Goal: Task Accomplishment & Management: Use online tool/utility

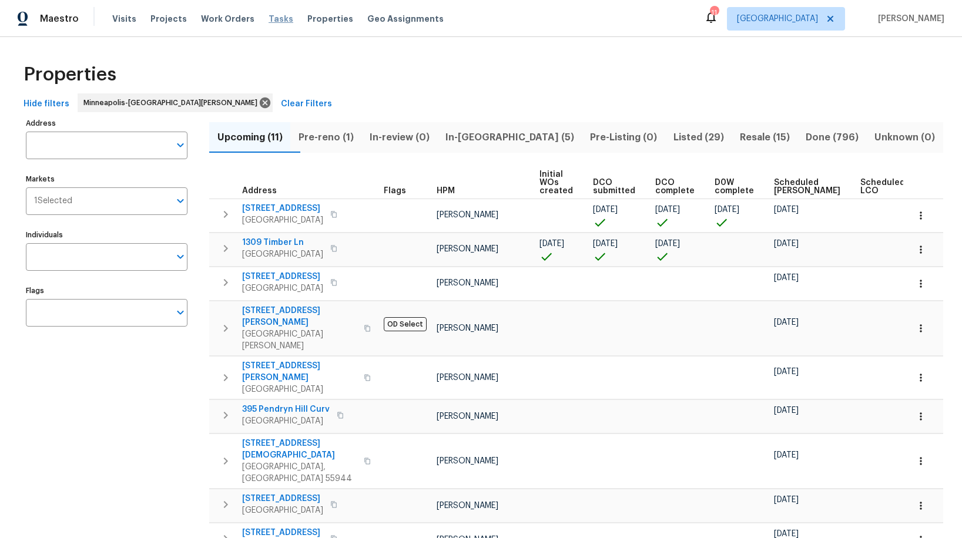
click at [271, 21] on span "Tasks" at bounding box center [281, 19] width 25 height 8
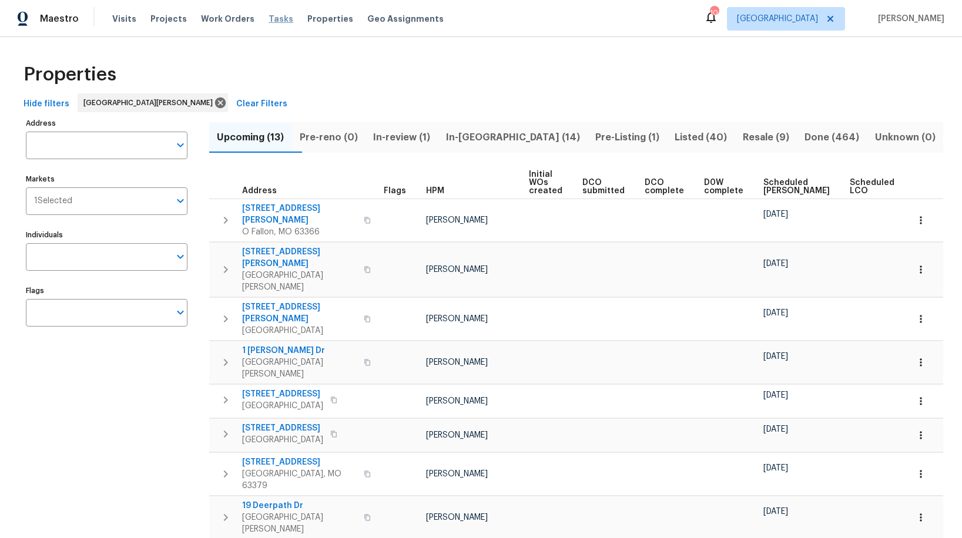
click at [269, 22] on span "Tasks" at bounding box center [281, 19] width 25 height 8
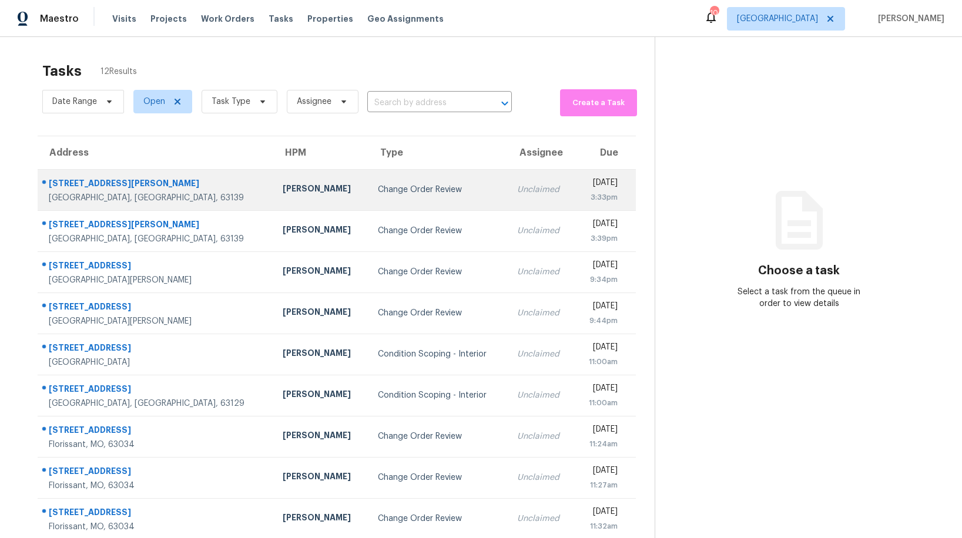
click at [378, 192] on div "Change Order Review" at bounding box center [438, 190] width 120 height 12
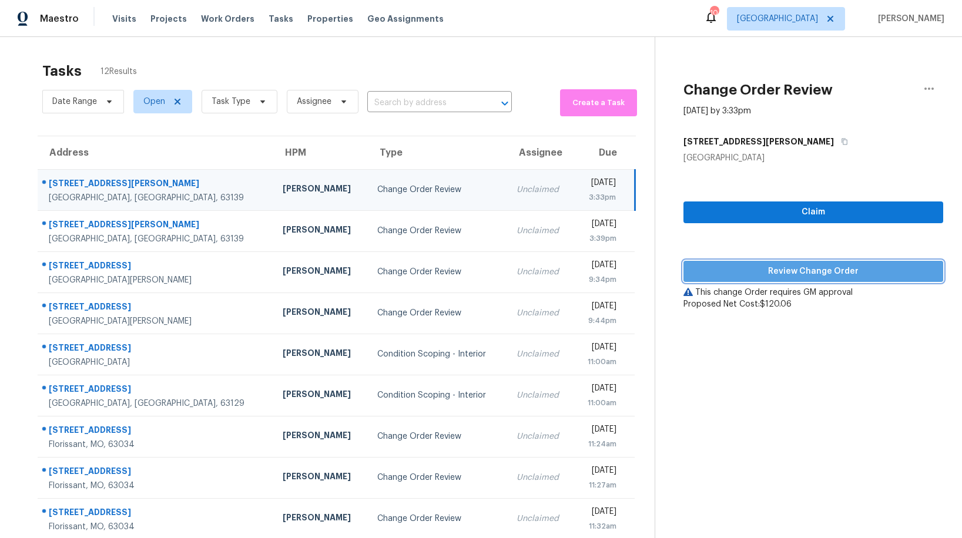
click at [713, 267] on span "Review Change Order" at bounding box center [813, 271] width 241 height 15
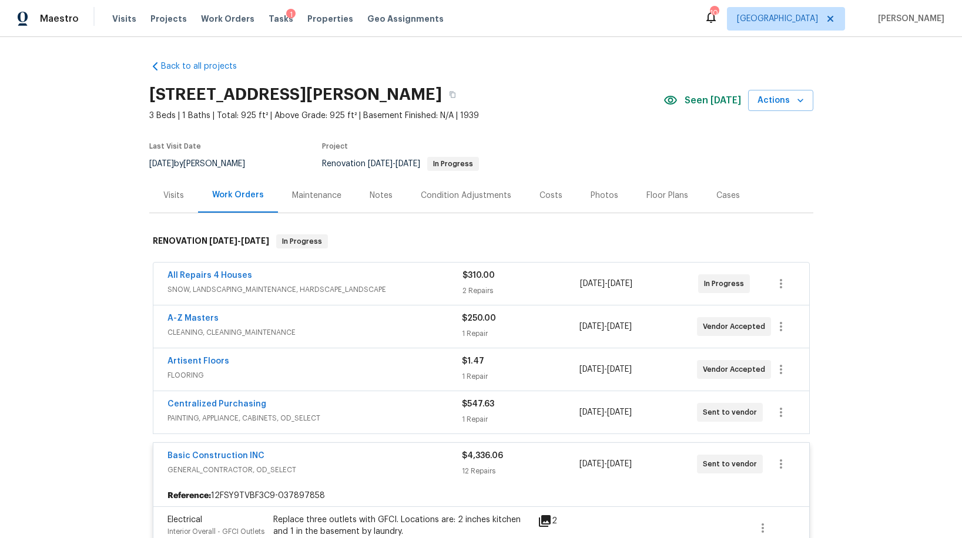
scroll to position [294, 0]
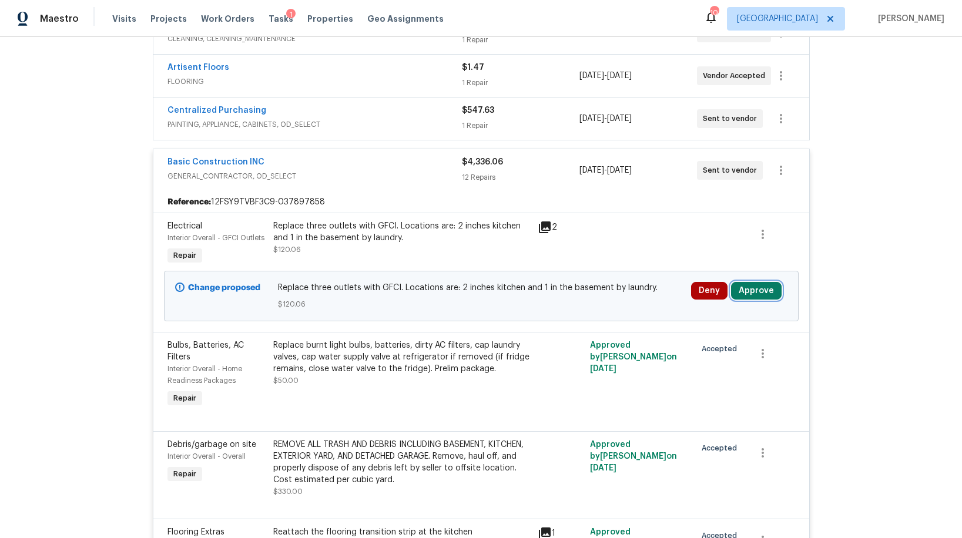
click at [747, 289] on button "Approve" at bounding box center [756, 291] width 51 height 18
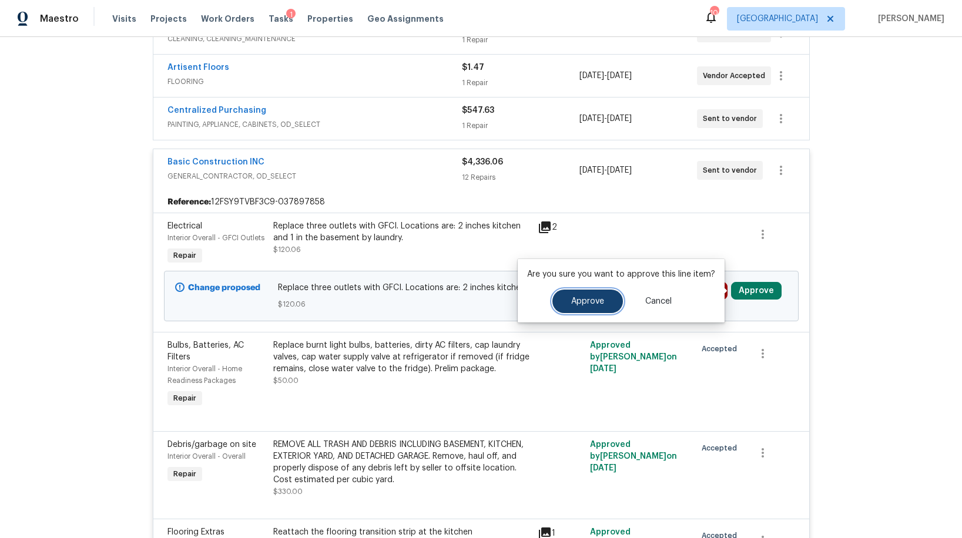
click at [579, 294] on button "Approve" at bounding box center [587, 302] width 71 height 24
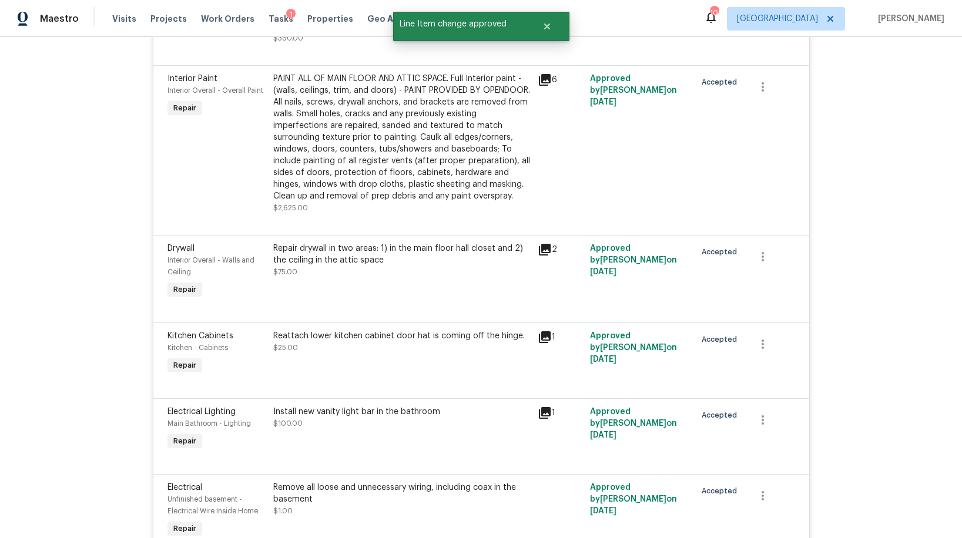
scroll to position [1293, 0]
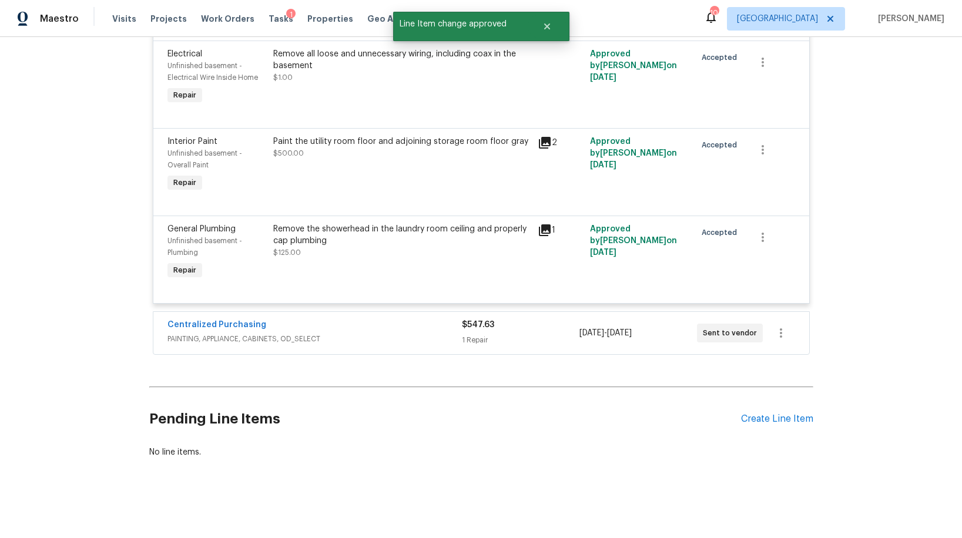
click at [334, 327] on div "Centralized Purchasing" at bounding box center [314, 326] width 294 height 14
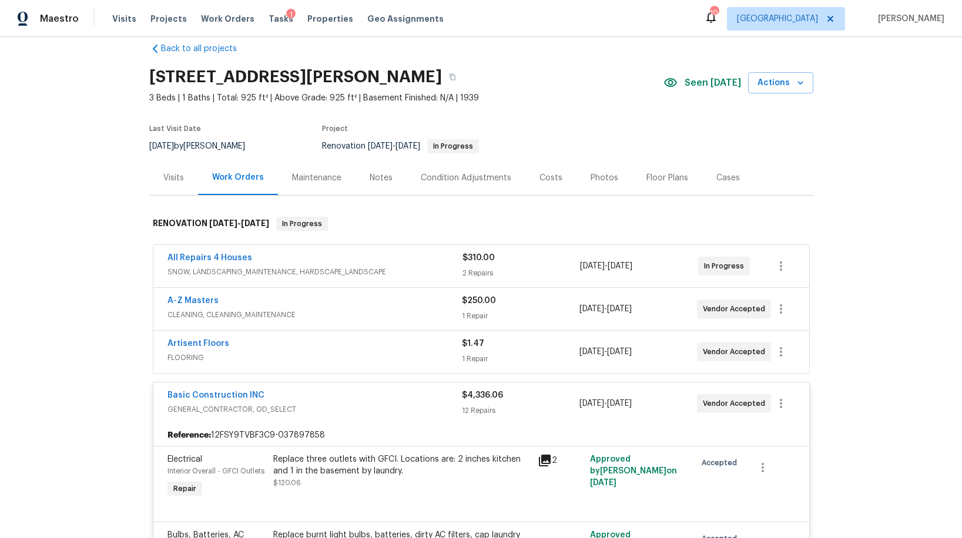
scroll to position [0, 0]
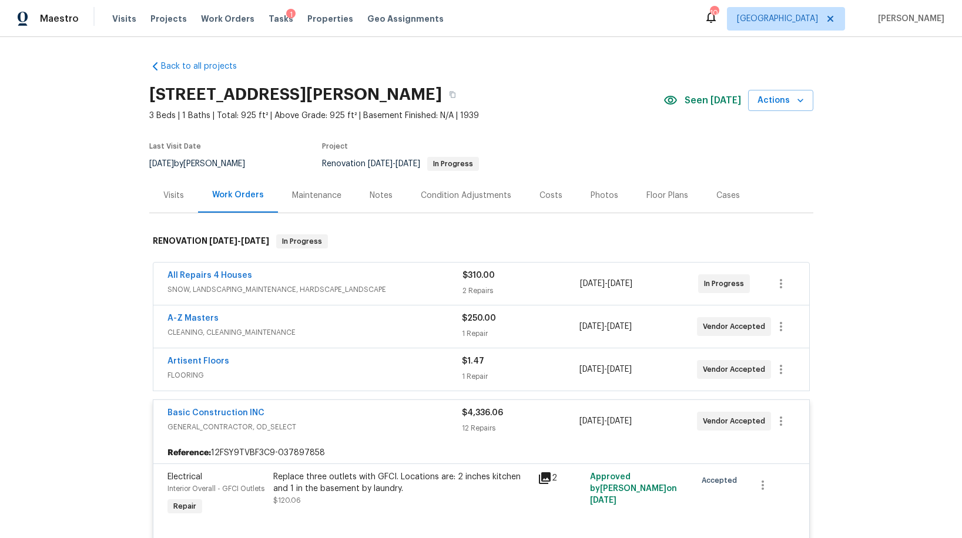
click at [400, 287] on span "SNOW, LANDSCAPING_MAINTENANCE, HARDSCAPE_LANDSCAPE" at bounding box center [314, 290] width 295 height 12
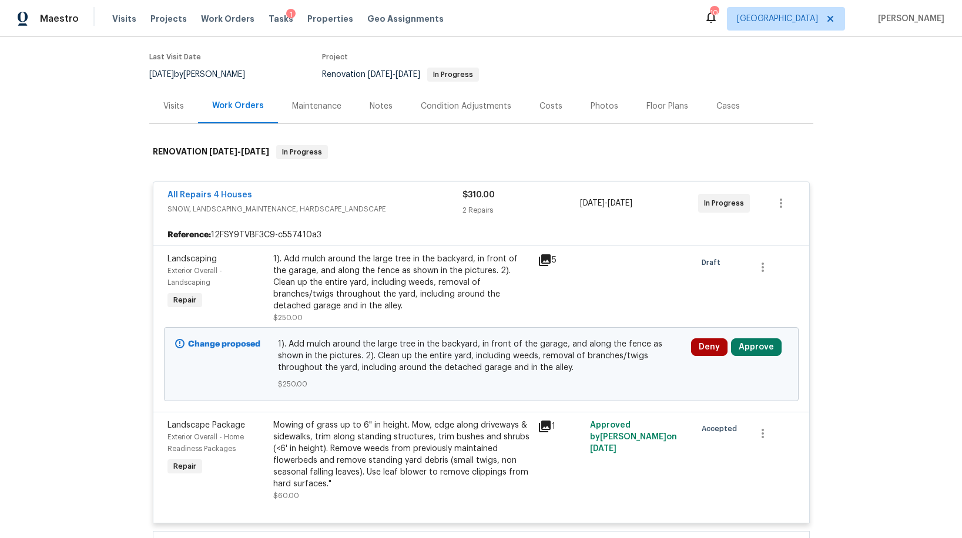
scroll to position [94, 0]
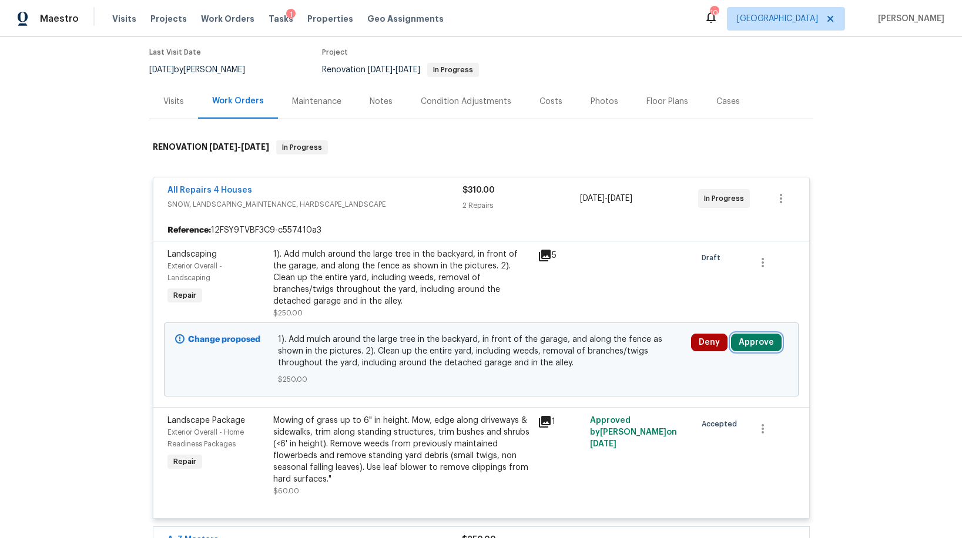
click at [743, 341] on button "Approve" at bounding box center [756, 343] width 51 height 18
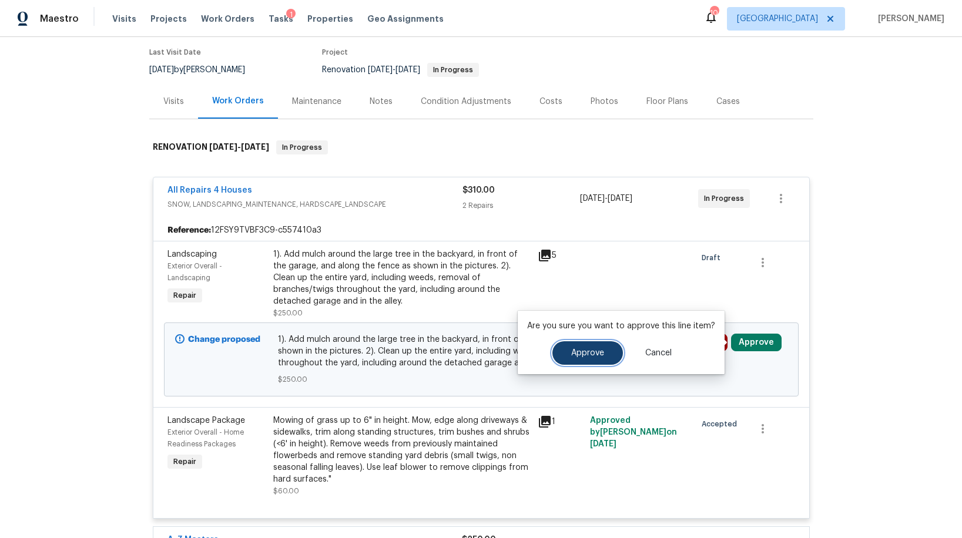
click at [585, 358] on button "Approve" at bounding box center [587, 353] width 71 height 24
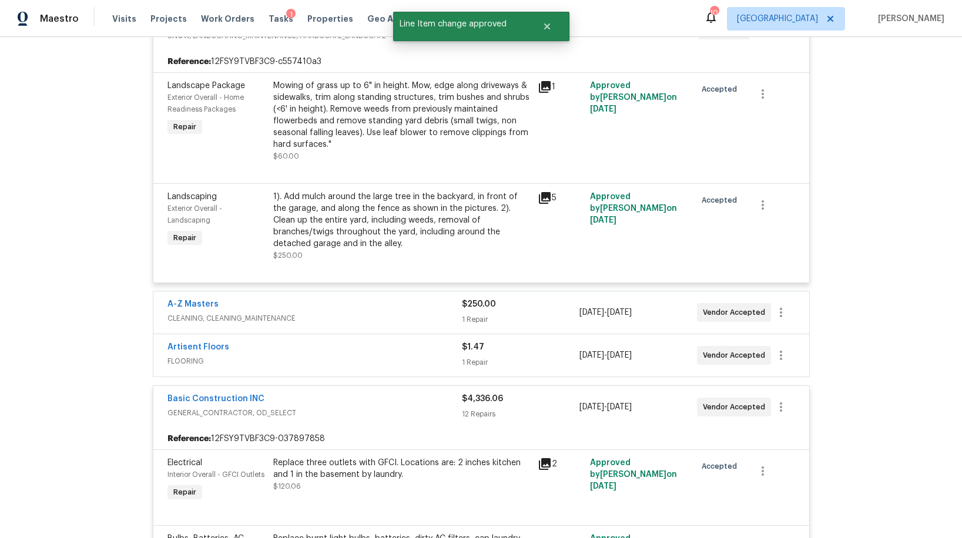
scroll to position [310, 0]
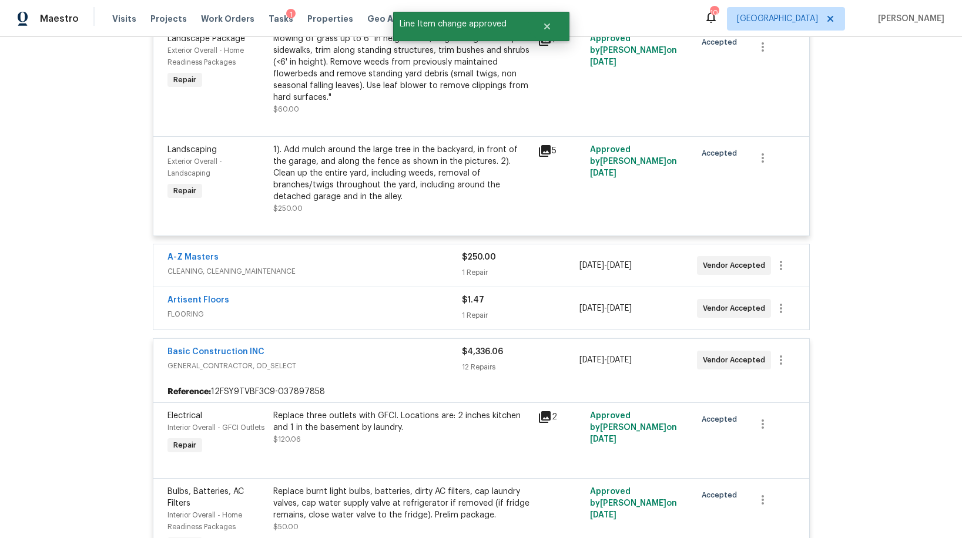
click at [354, 260] on div "A-Z Masters" at bounding box center [314, 259] width 294 height 14
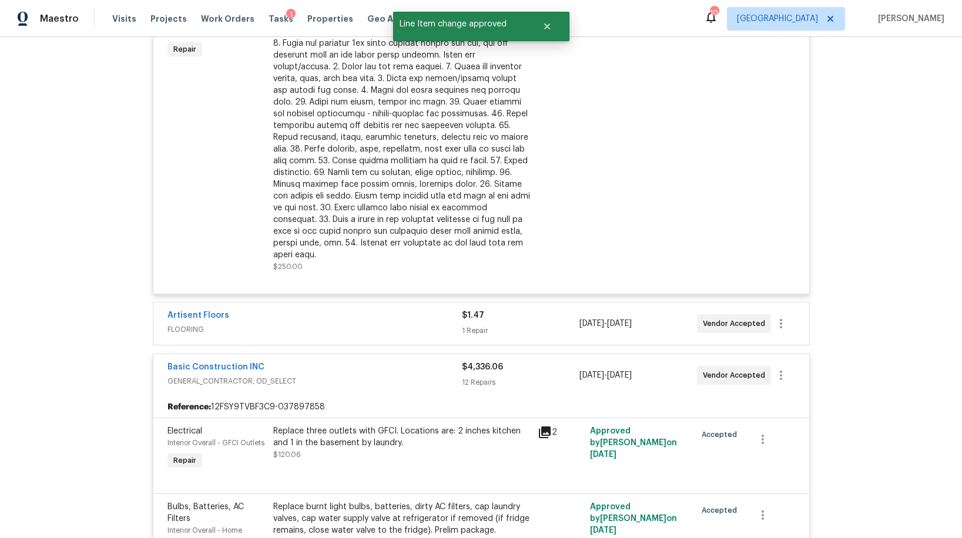
scroll to position [627, 0]
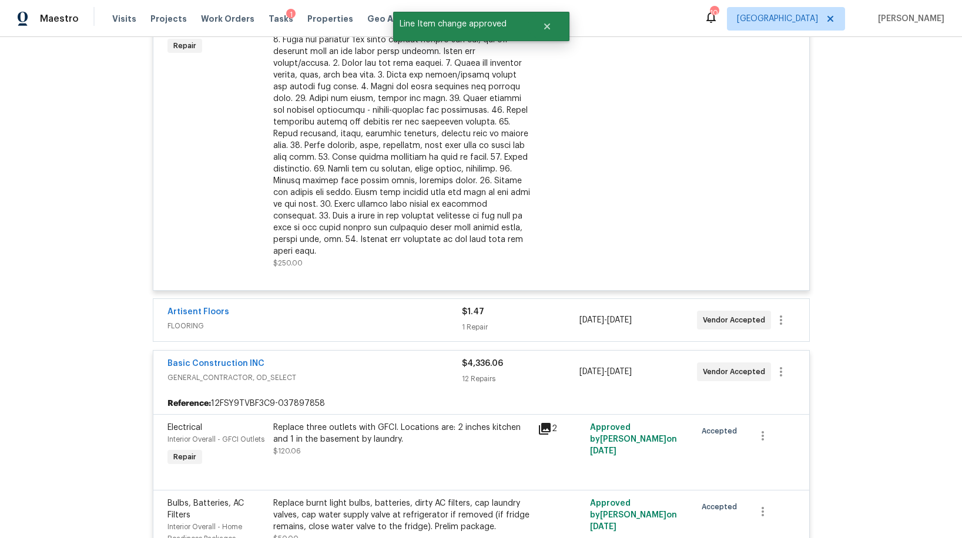
click at [391, 306] on div "Artisent Floors" at bounding box center [314, 313] width 294 height 14
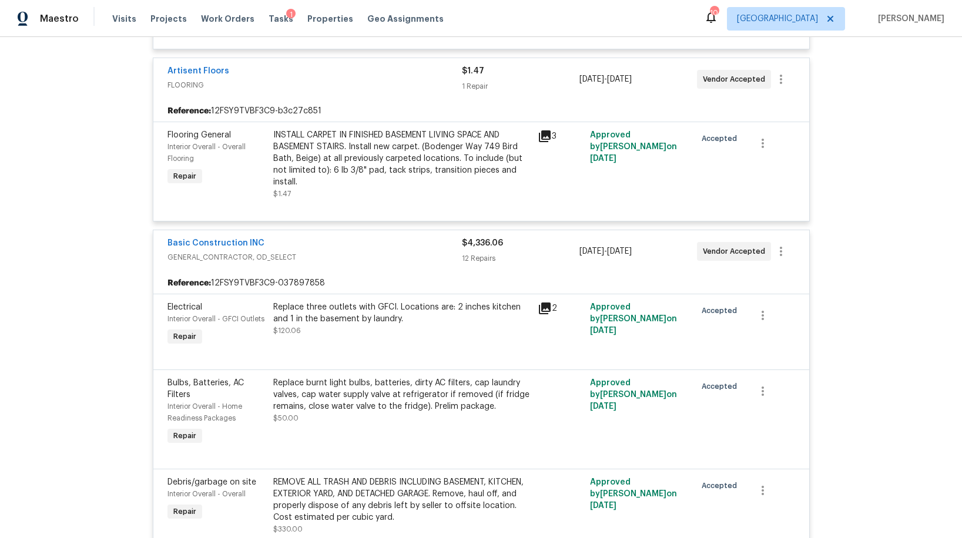
scroll to position [861, 0]
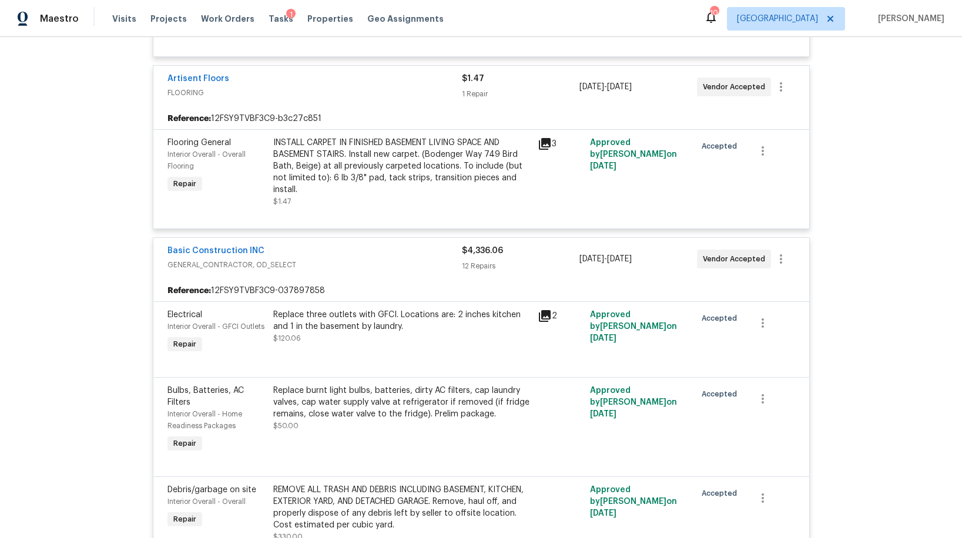
click at [350, 87] on span "FLOORING" at bounding box center [314, 93] width 294 height 12
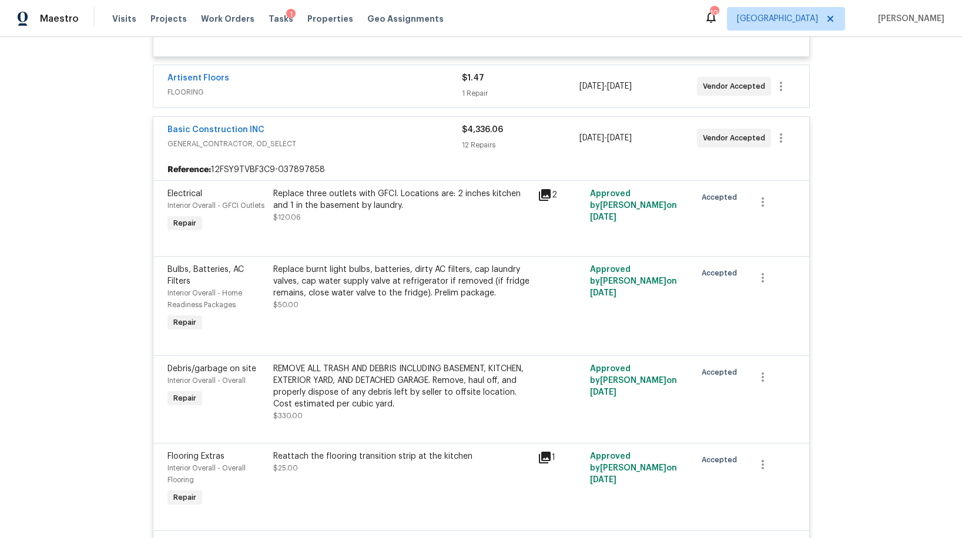
click at [348, 124] on div "Basic Construction INC" at bounding box center [314, 131] width 294 height 14
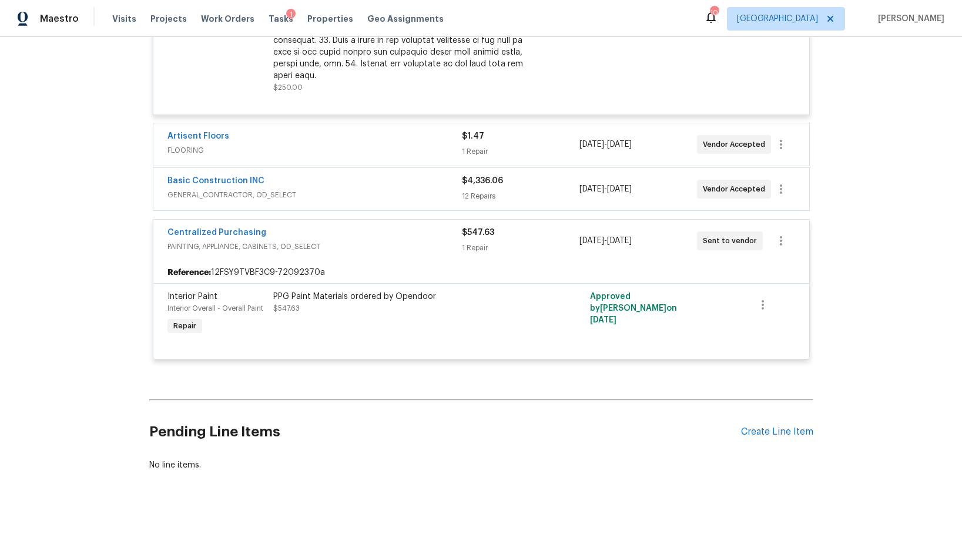
scroll to position [802, 0]
click at [381, 226] on div "Centralized Purchasing" at bounding box center [314, 233] width 294 height 14
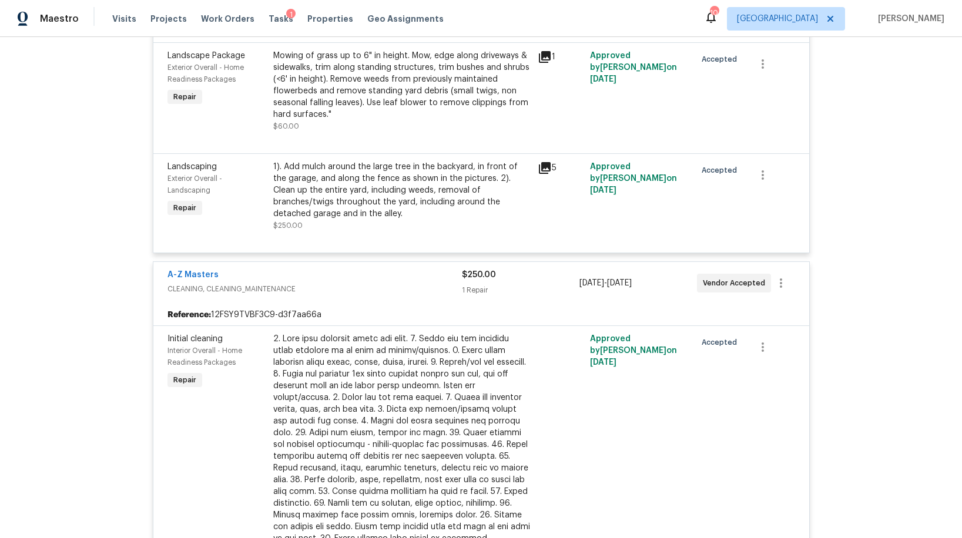
scroll to position [0, 0]
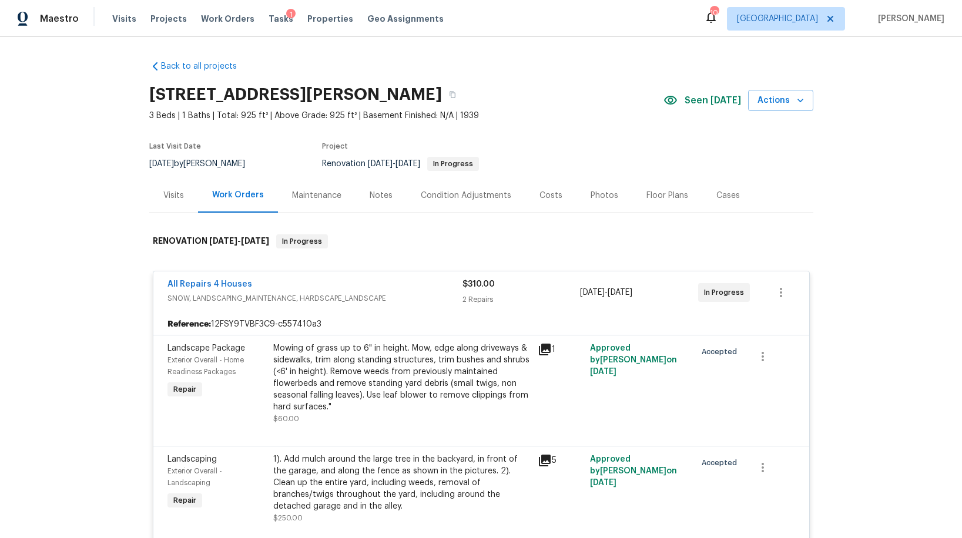
click at [408, 289] on div "All Repairs 4 Houses" at bounding box center [314, 286] width 295 height 14
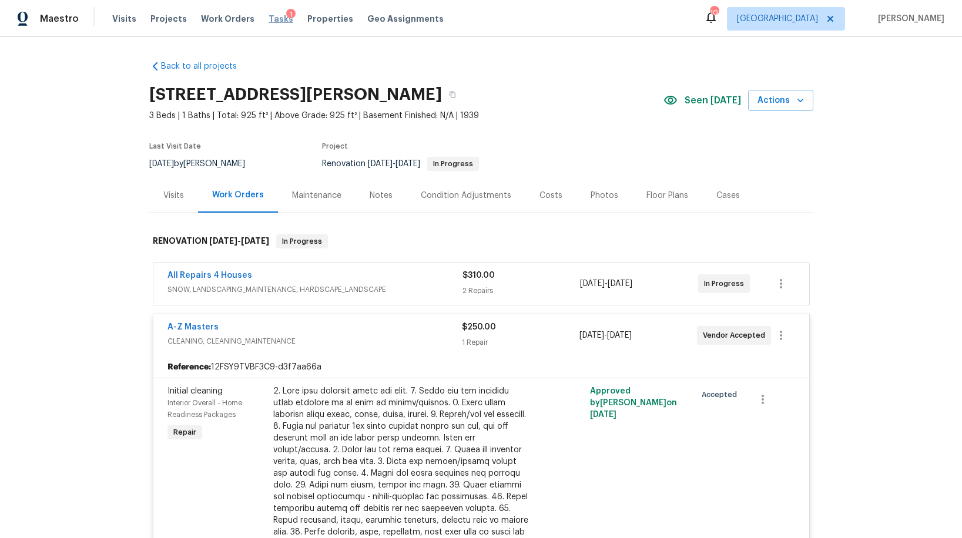
click at [269, 16] on span "Tasks" at bounding box center [281, 19] width 25 height 8
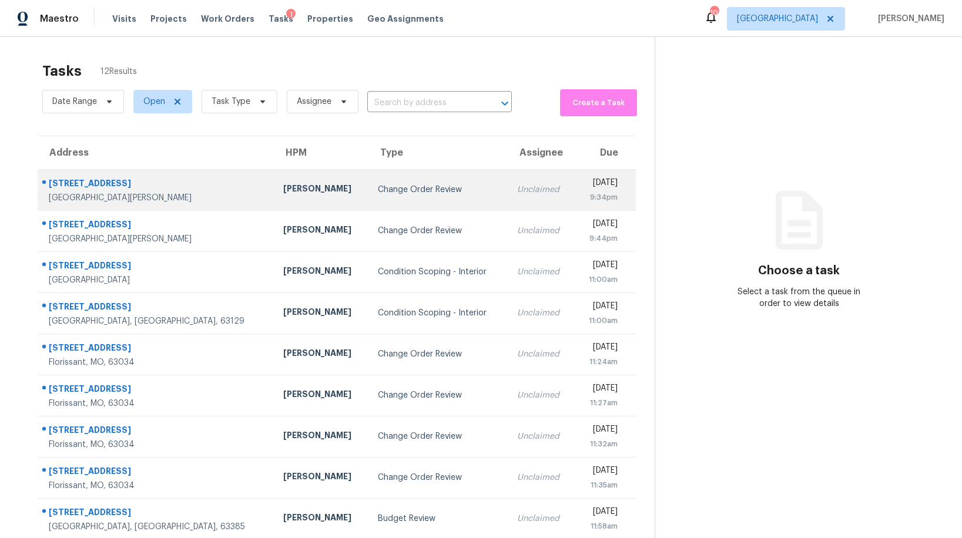
click at [368, 197] on td "Change Order Review" at bounding box center [437, 189] width 139 height 41
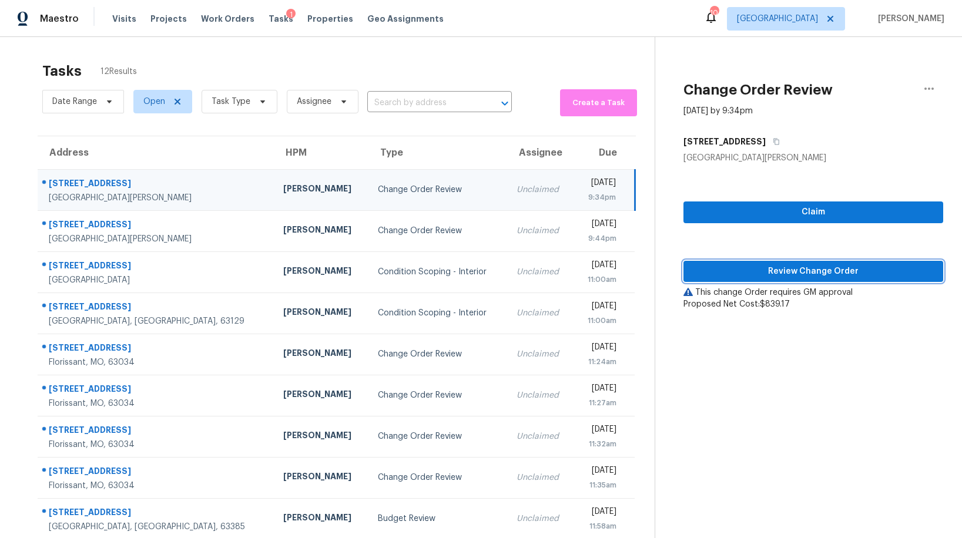
click at [766, 272] on span "Review Change Order" at bounding box center [813, 271] width 241 height 15
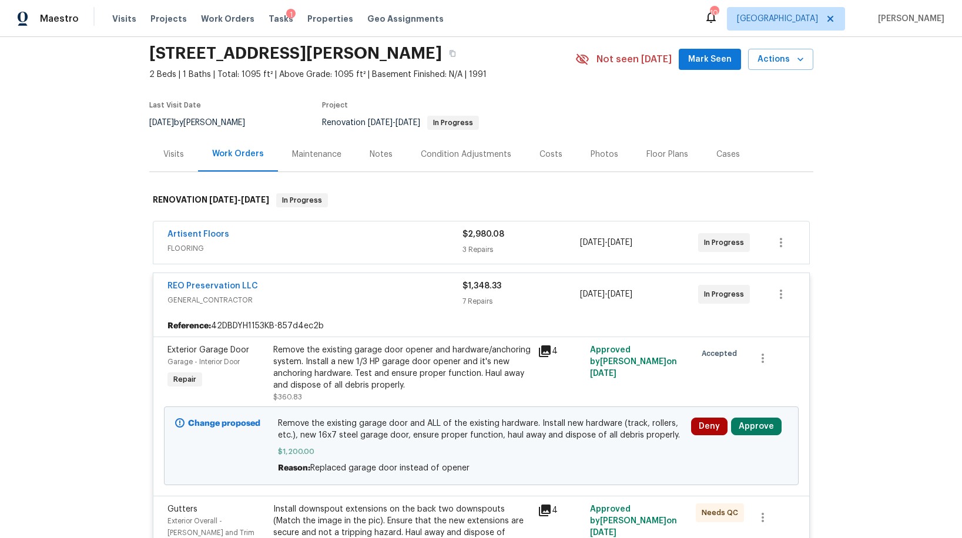
scroll to position [49, 0]
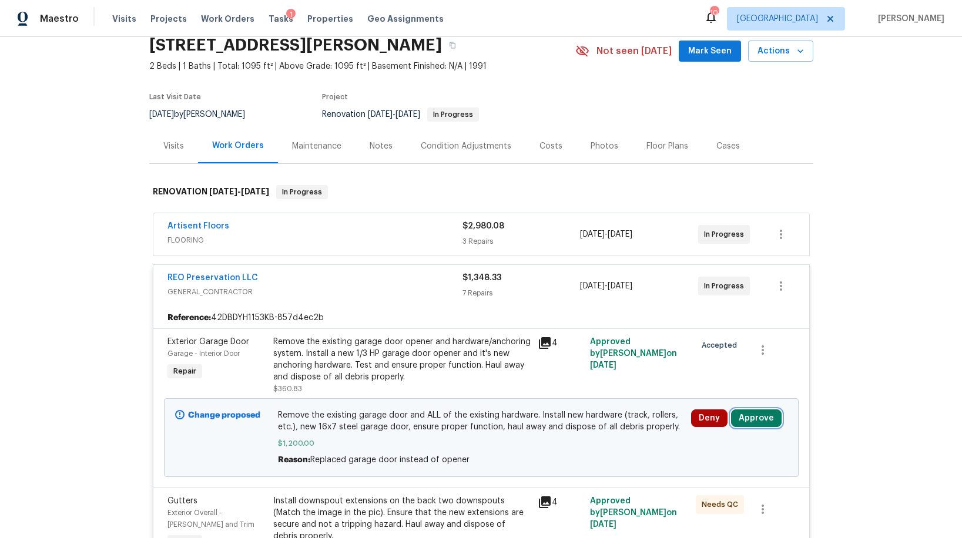
click at [759, 414] on button "Approve" at bounding box center [756, 419] width 51 height 18
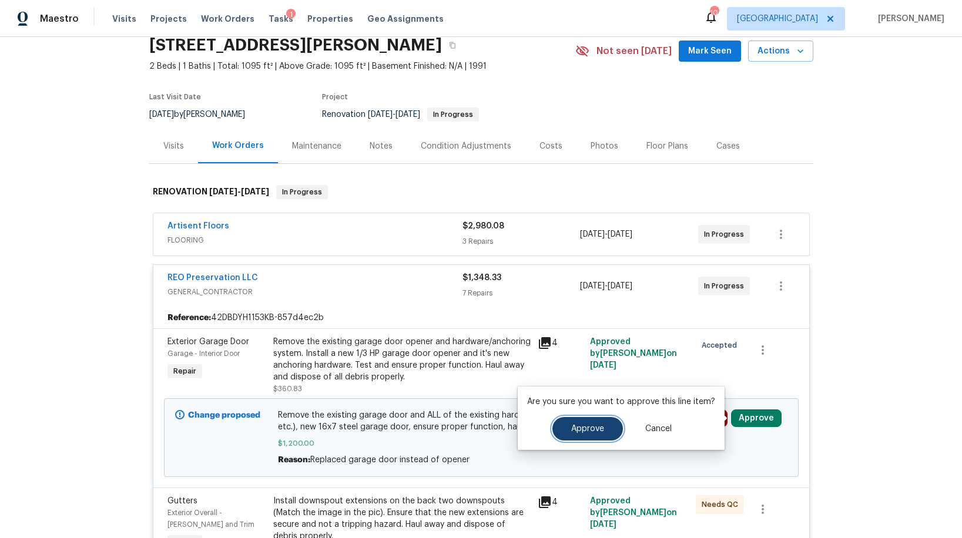
click at [572, 426] on span "Approve" at bounding box center [587, 429] width 33 height 9
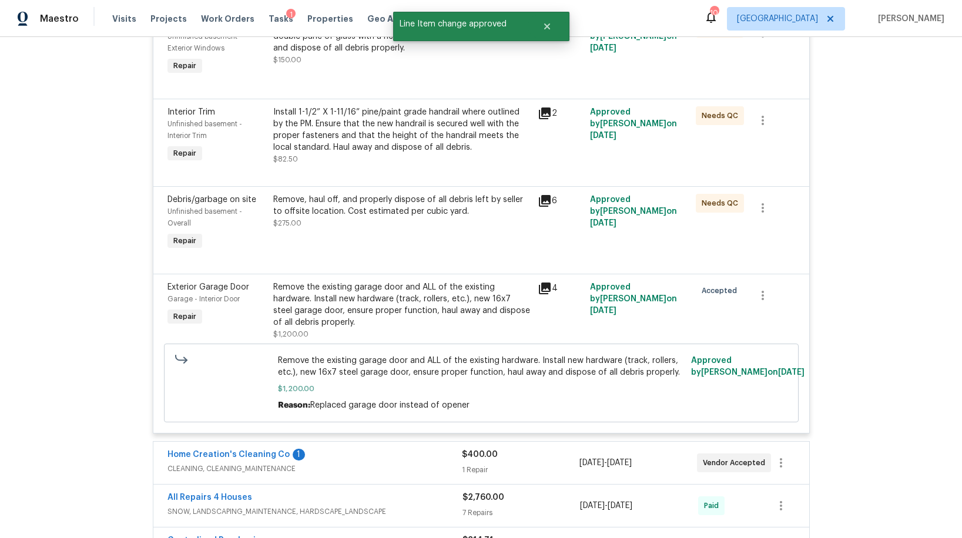
scroll to position [877, 0]
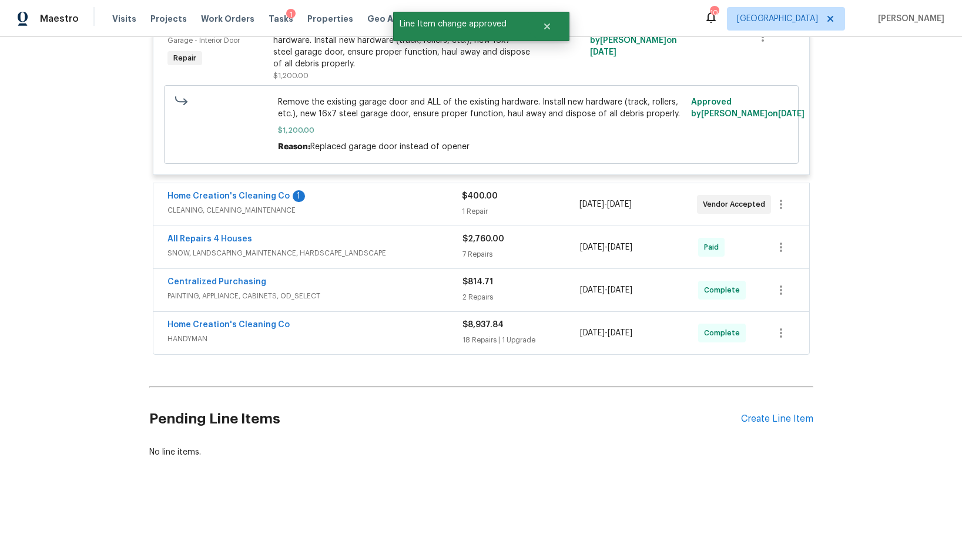
click at [359, 197] on div "Home Creation's Cleaning Co 1" at bounding box center [314, 197] width 294 height 14
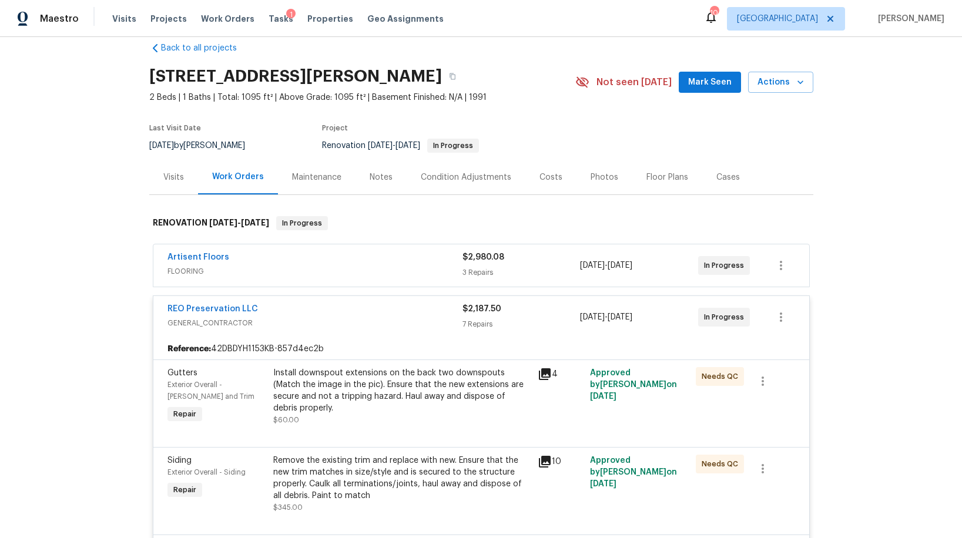
scroll to position [0, 0]
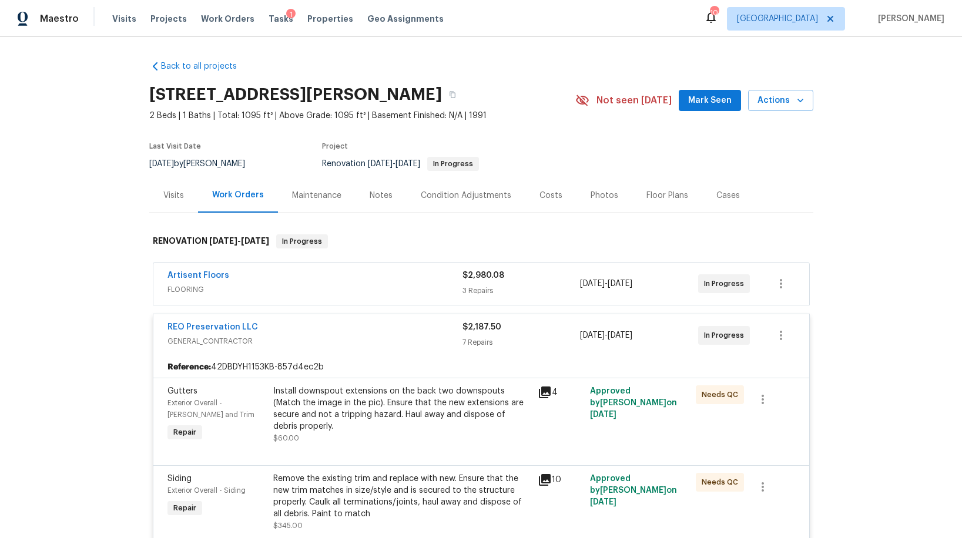
click at [383, 282] on div "Artisent Floors" at bounding box center [314, 277] width 295 height 14
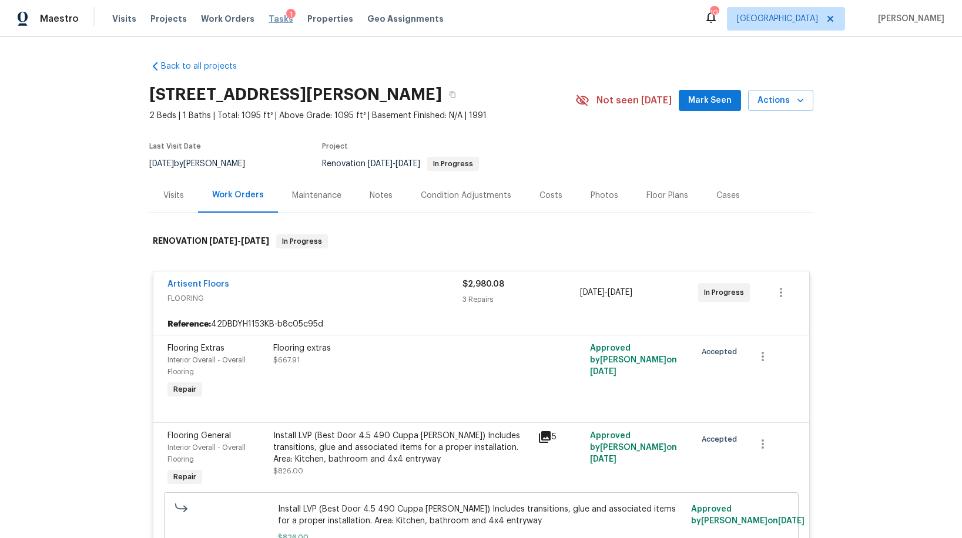
click at [271, 18] on span "Tasks" at bounding box center [281, 19] width 25 height 8
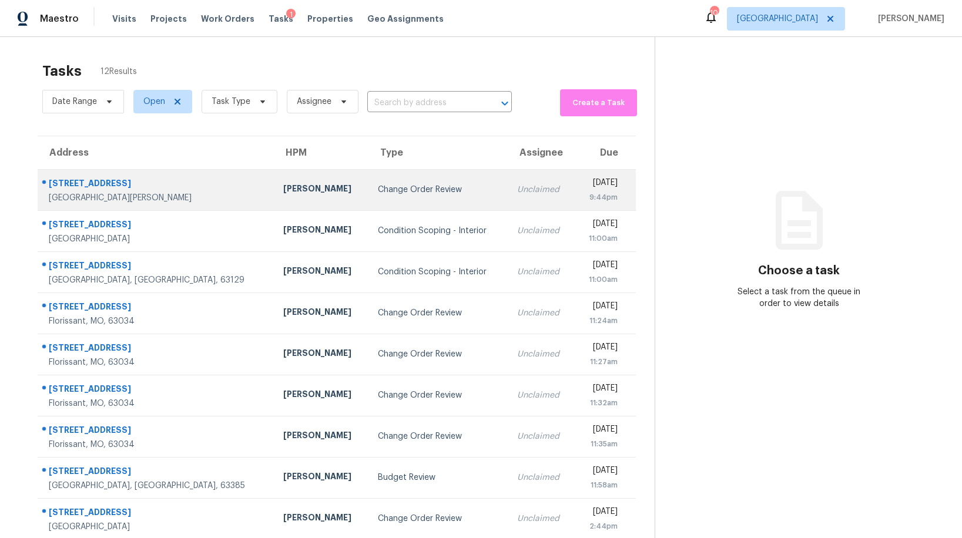
click at [368, 200] on td "Change Order Review" at bounding box center [437, 189] width 139 height 41
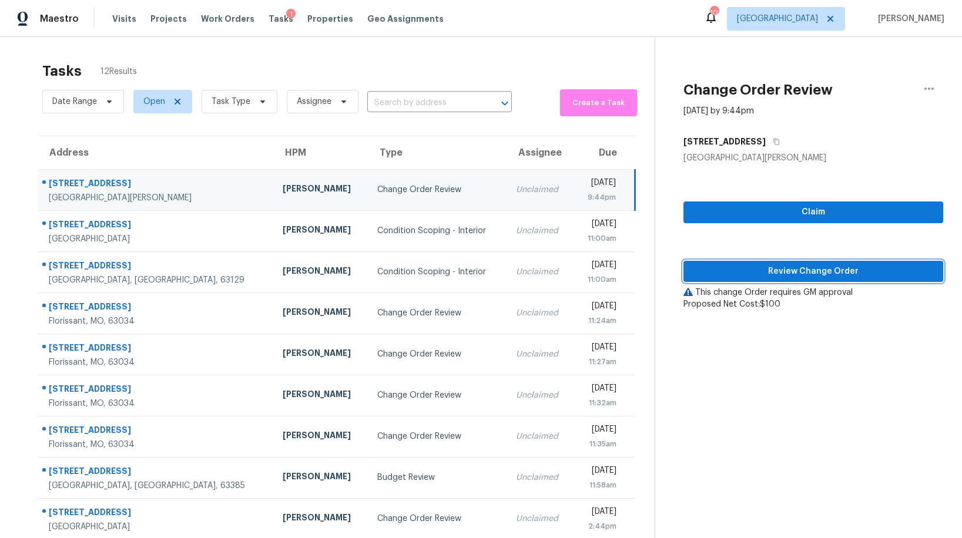
click at [812, 269] on span "Review Change Order" at bounding box center [813, 271] width 241 height 15
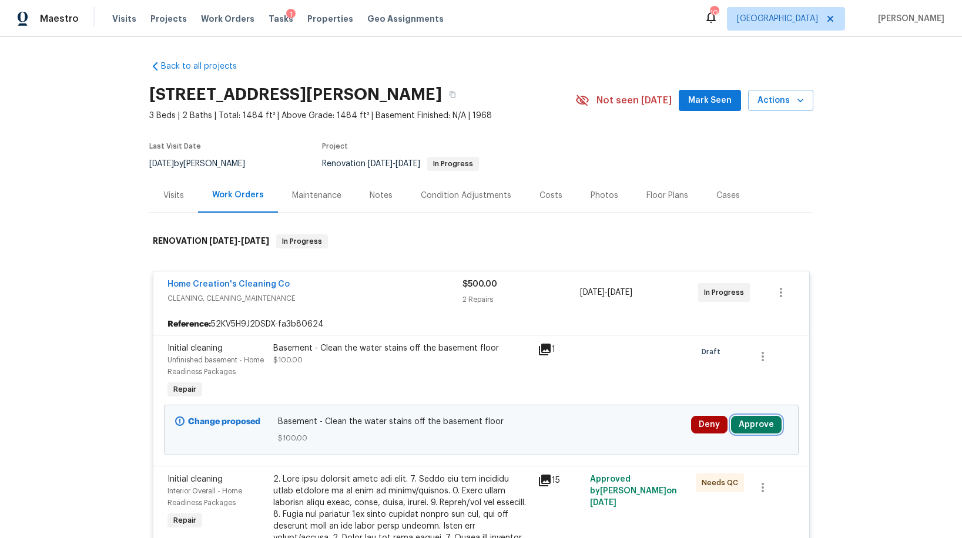
click at [770, 426] on button "Approve" at bounding box center [756, 425] width 51 height 18
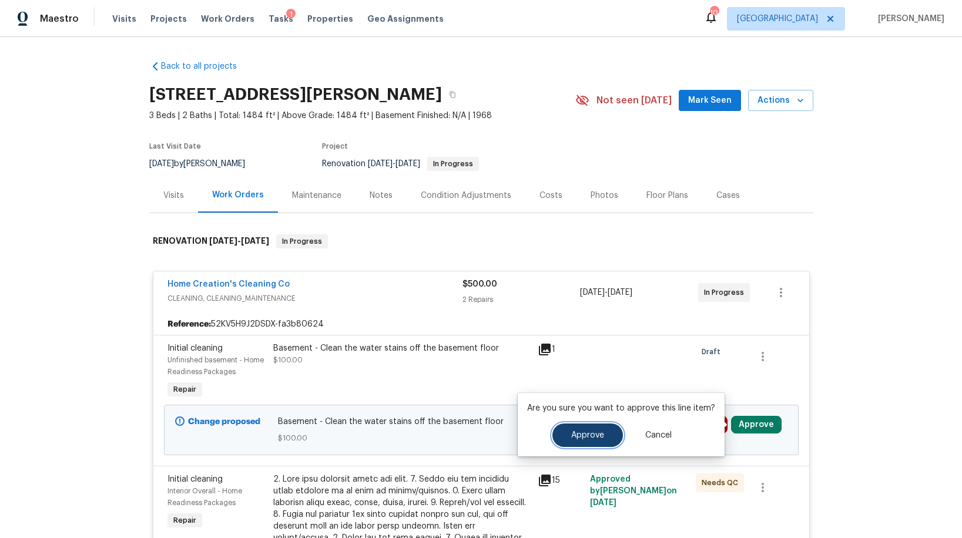
click at [587, 437] on span "Approve" at bounding box center [587, 435] width 33 height 9
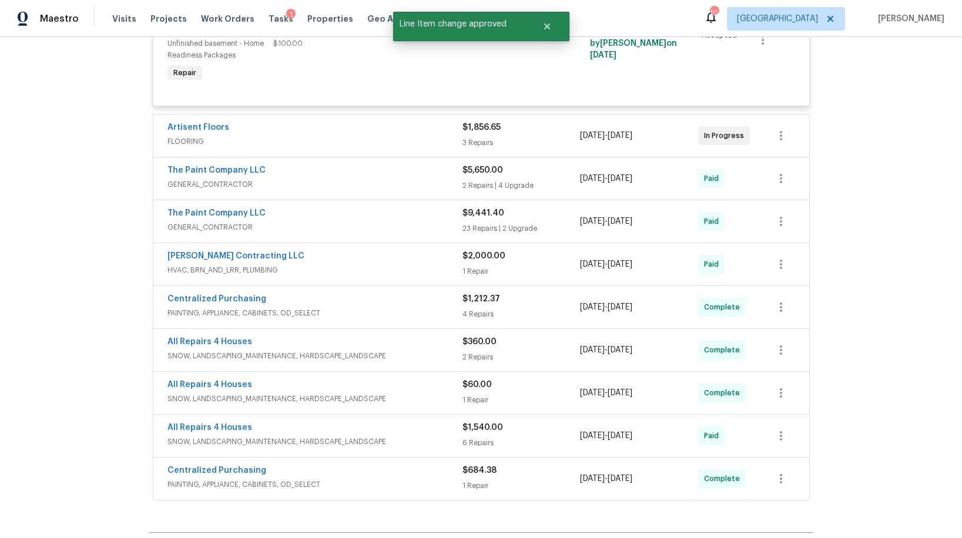
scroll to position [397, 0]
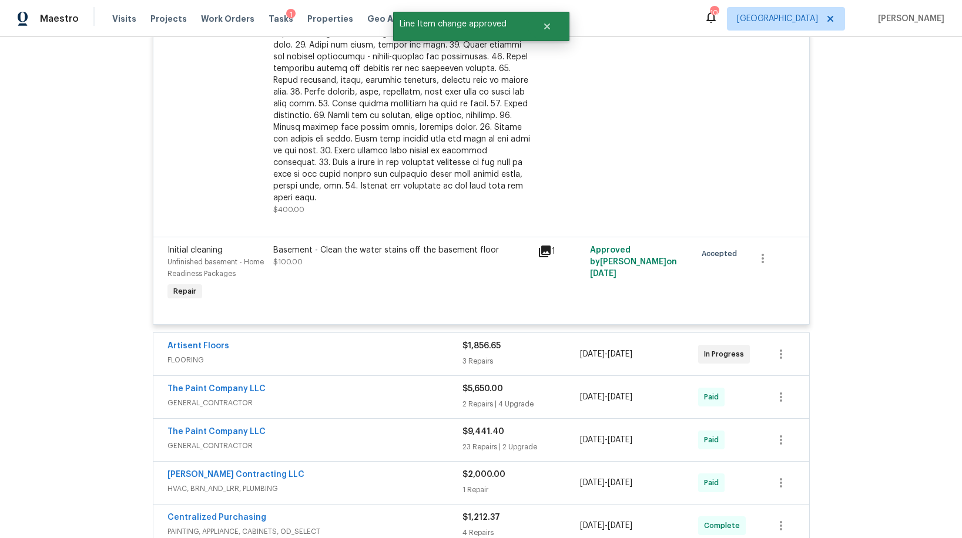
click at [367, 340] on div "Artisent Floors" at bounding box center [314, 347] width 295 height 14
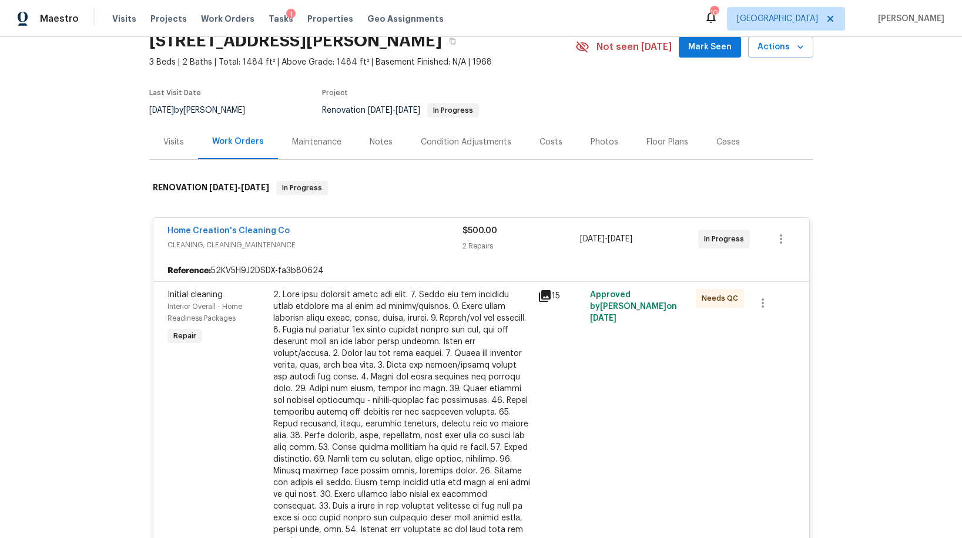
scroll to position [0, 0]
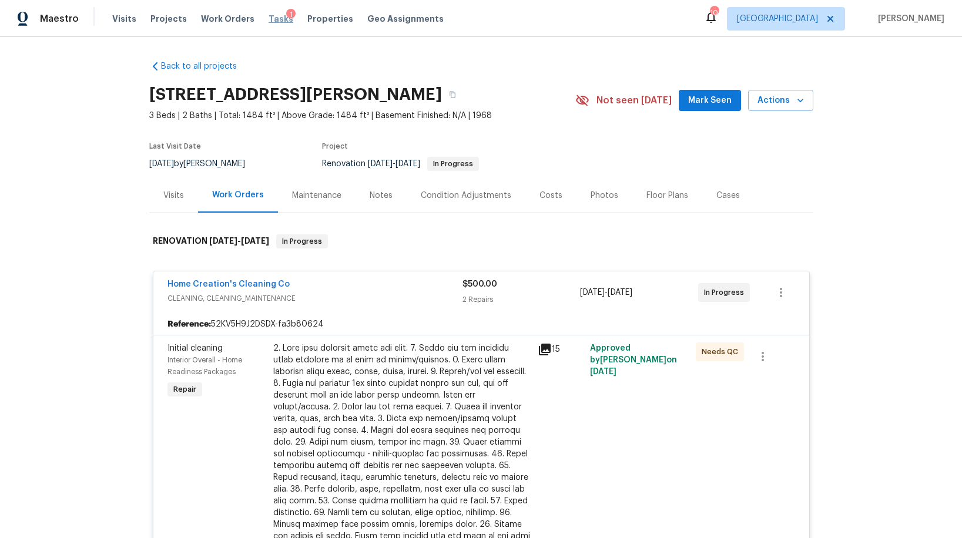
click at [269, 22] on span "Tasks" at bounding box center [281, 19] width 25 height 8
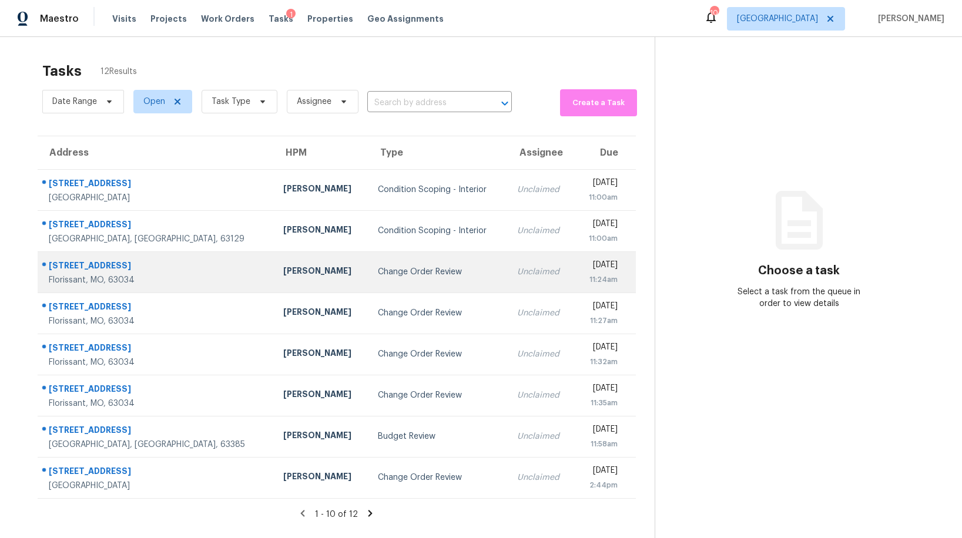
click at [378, 273] on div "Change Order Review" at bounding box center [438, 272] width 120 height 12
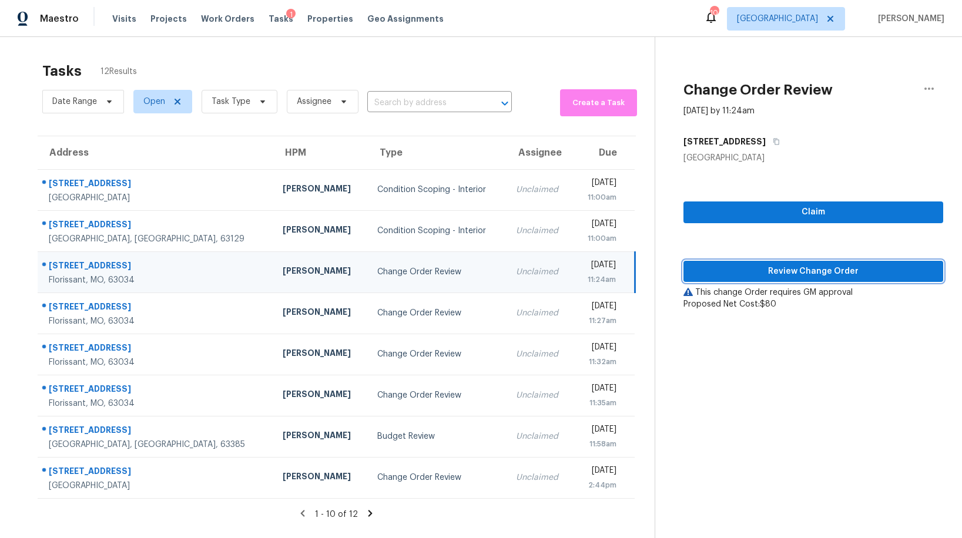
click at [710, 273] on span "Review Change Order" at bounding box center [813, 271] width 241 height 15
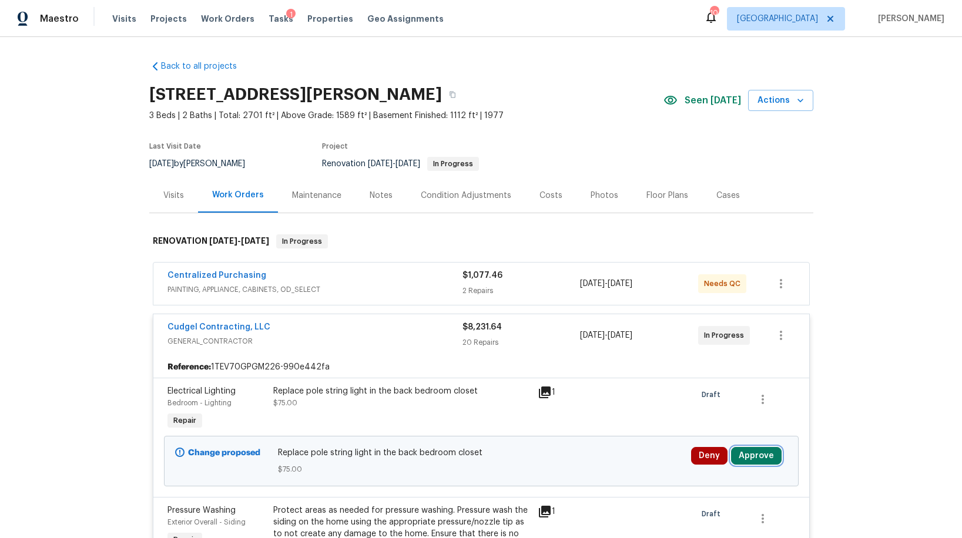
click at [752, 457] on button "Approve" at bounding box center [756, 456] width 51 height 18
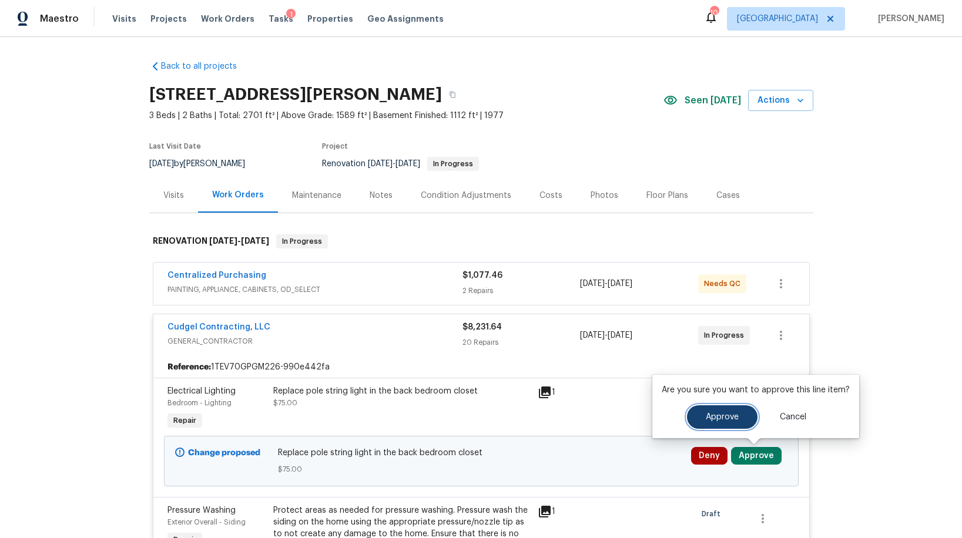
click at [711, 420] on span "Approve" at bounding box center [722, 417] width 33 height 9
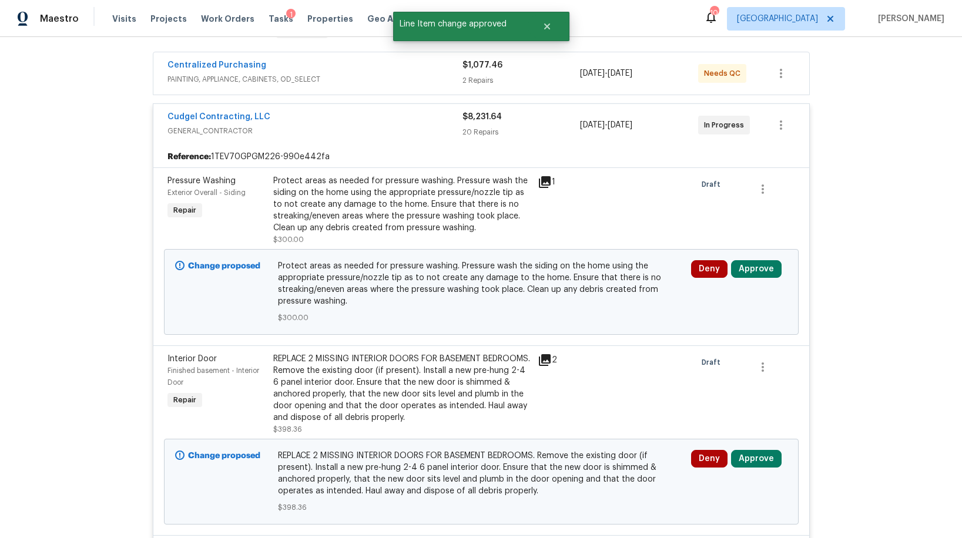
scroll to position [250, 0]
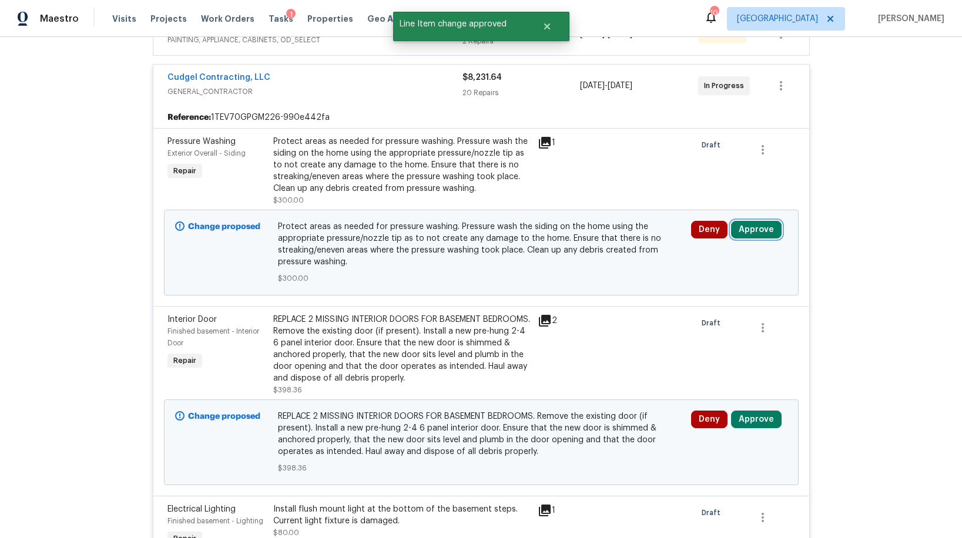
click at [747, 227] on button "Approve" at bounding box center [756, 230] width 51 height 18
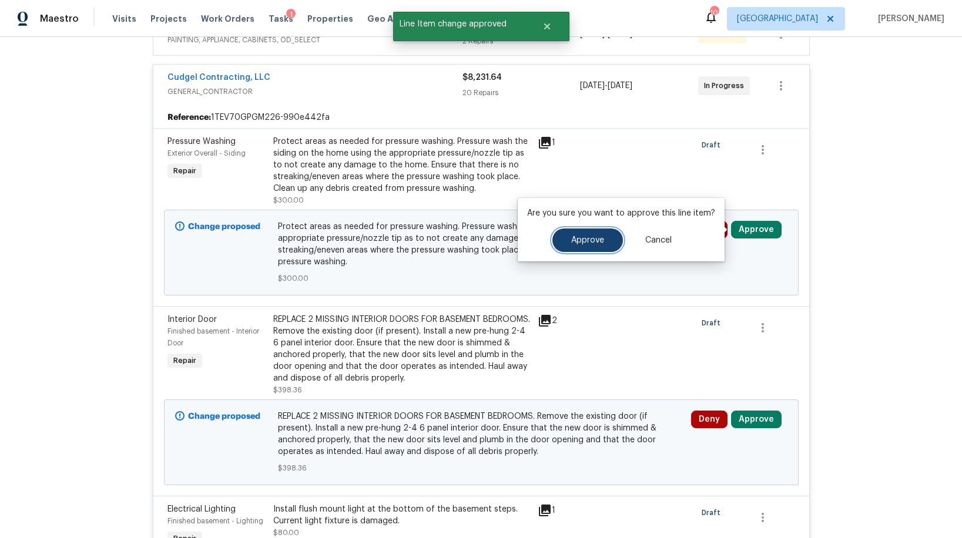
click at [610, 236] on button "Approve" at bounding box center [587, 241] width 71 height 24
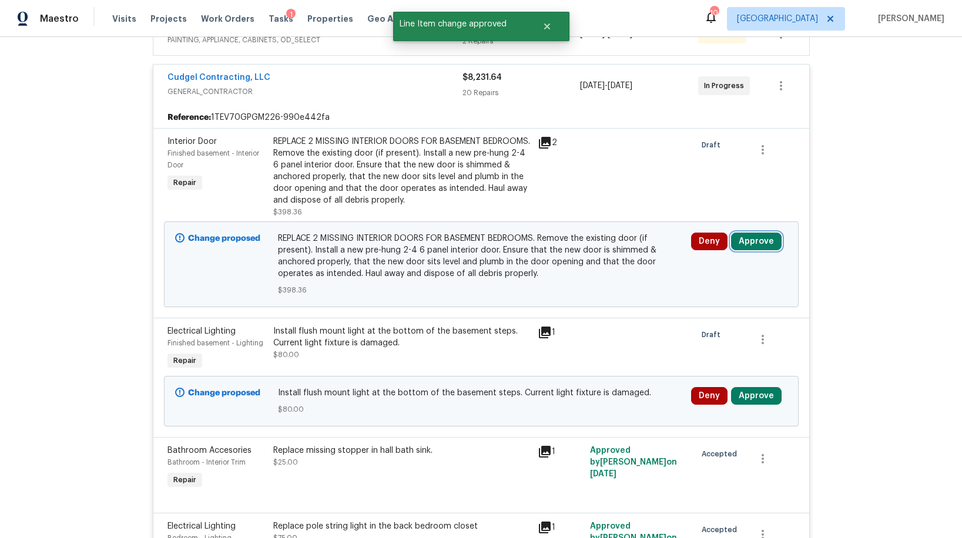
click at [739, 238] on button "Approve" at bounding box center [756, 242] width 51 height 18
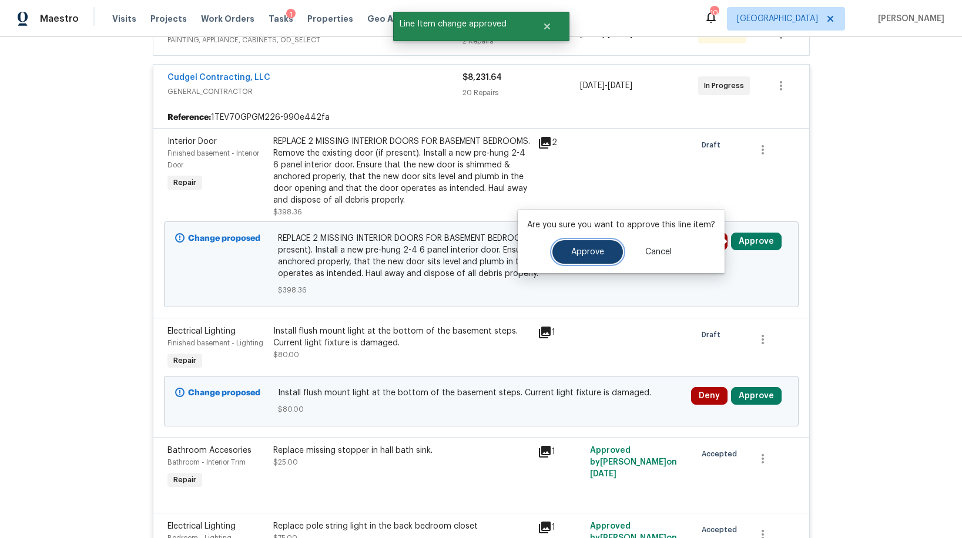
click at [596, 257] on button "Approve" at bounding box center [587, 252] width 71 height 24
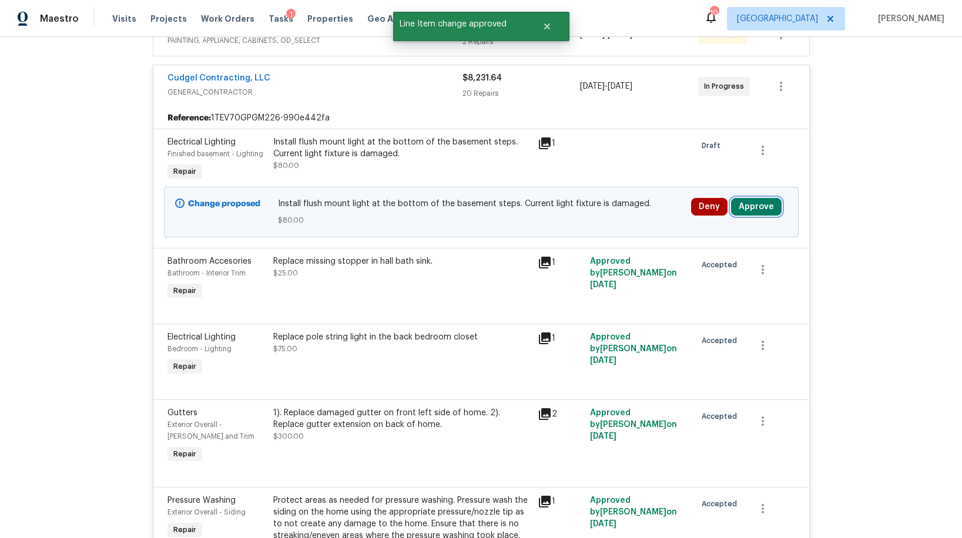
click at [749, 206] on button "Approve" at bounding box center [756, 207] width 51 height 18
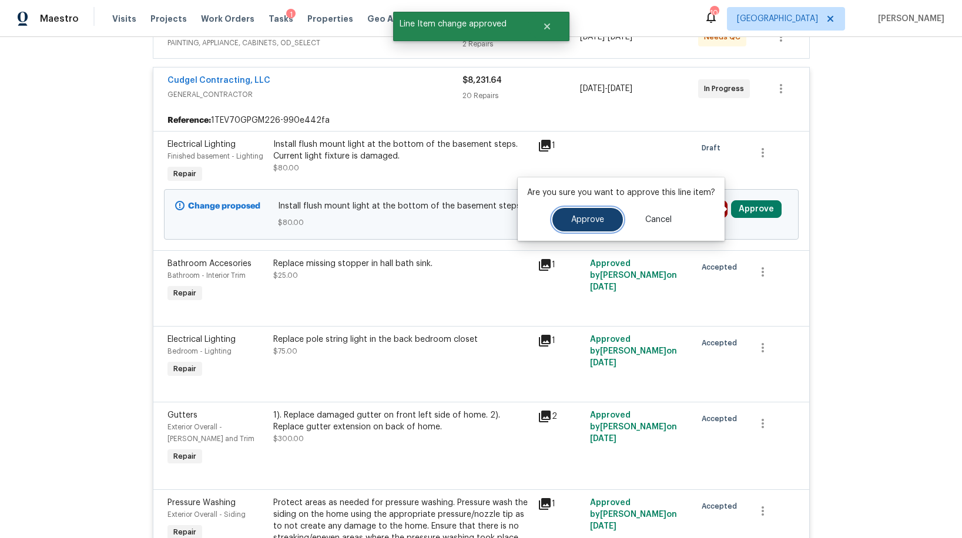
click at [576, 216] on span "Approve" at bounding box center [587, 220] width 33 height 9
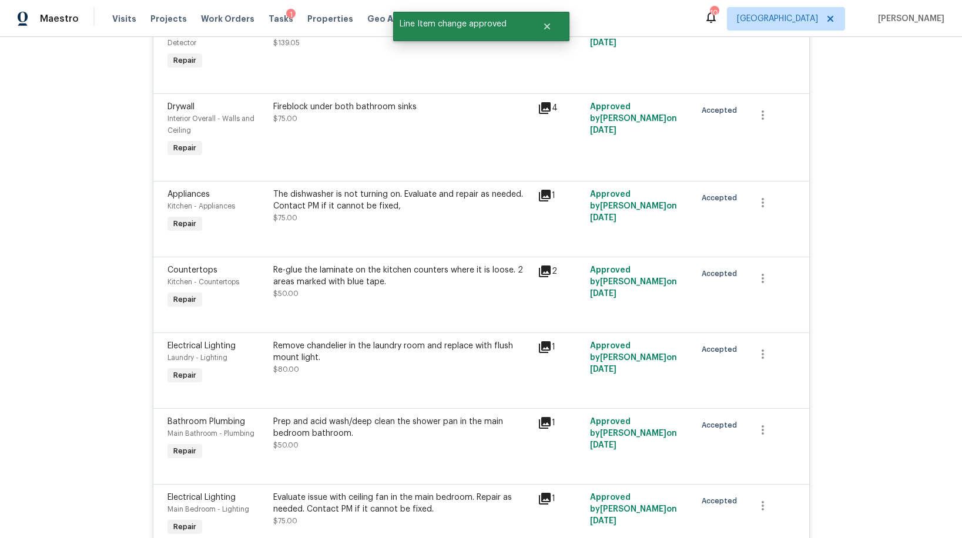
scroll to position [1943, 0]
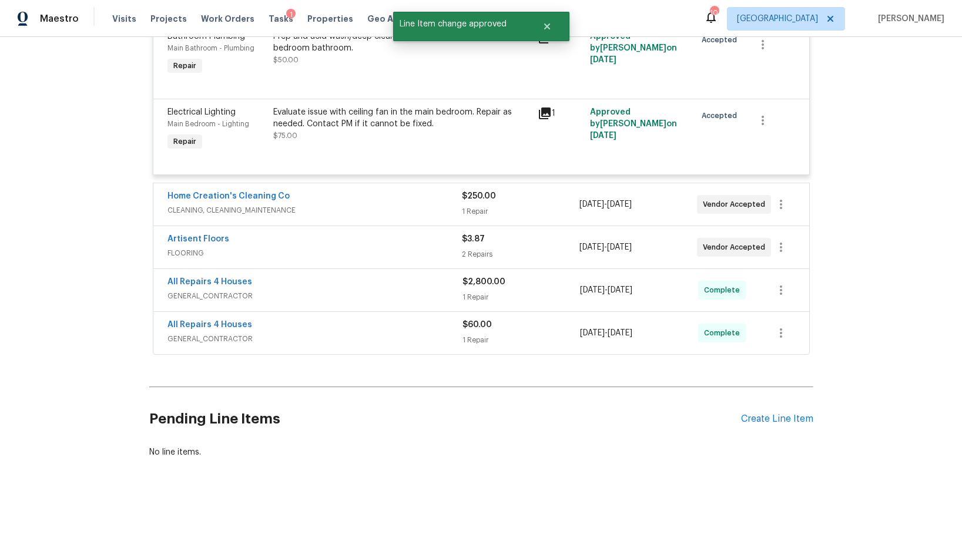
click at [518, 259] on div "2 Repairs" at bounding box center [521, 255] width 118 height 12
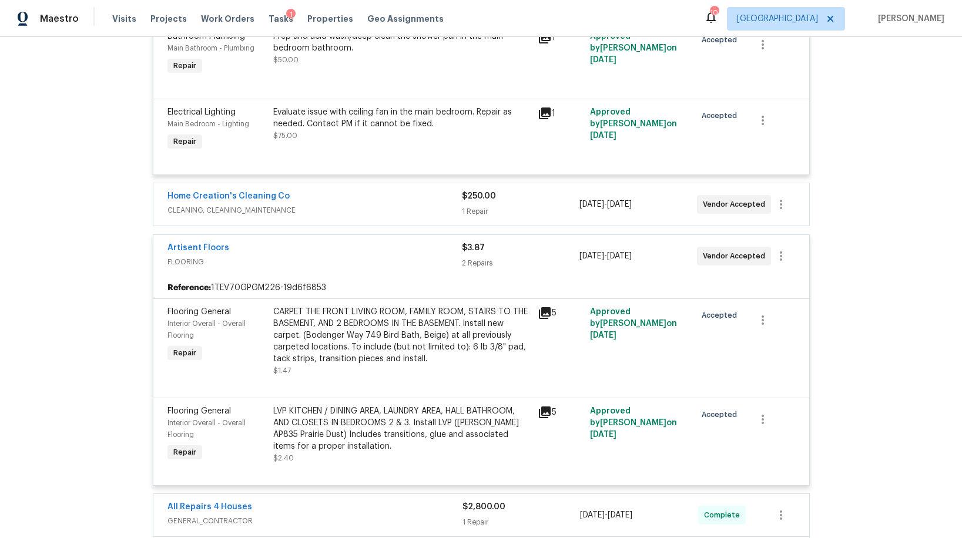
click at [533, 212] on div "1 Repair" at bounding box center [521, 212] width 118 height 12
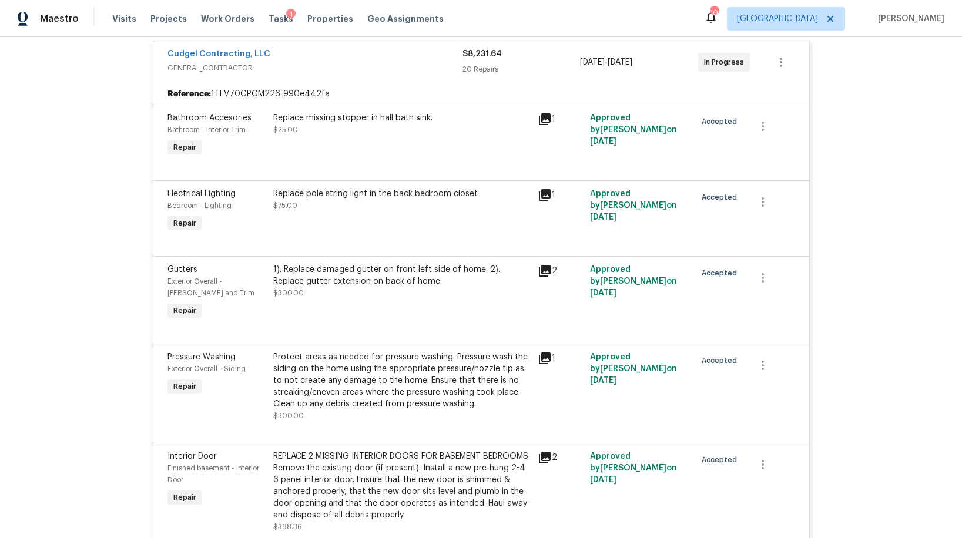
scroll to position [0, 0]
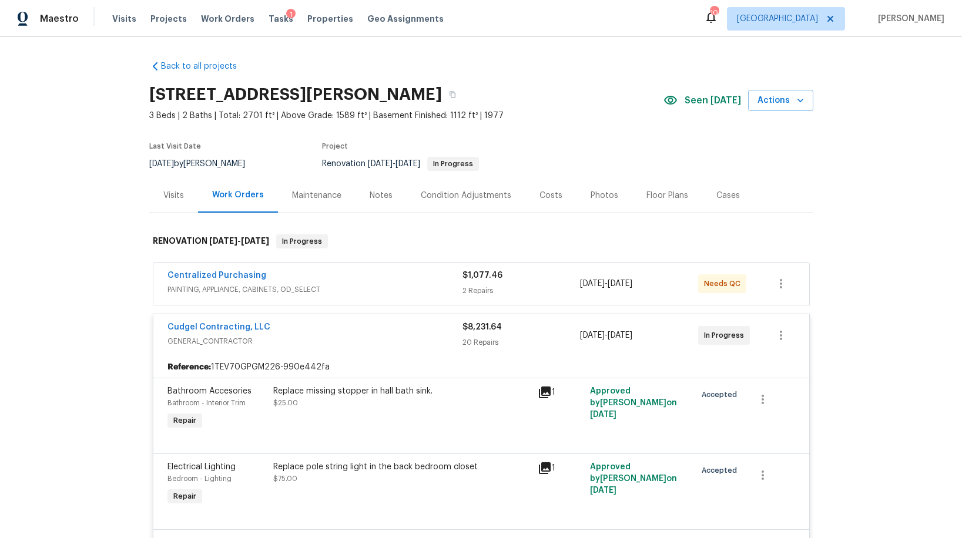
click at [354, 288] on span "PAINTING, APPLIANCE, CABINETS, OD_SELECT" at bounding box center [314, 290] width 295 height 12
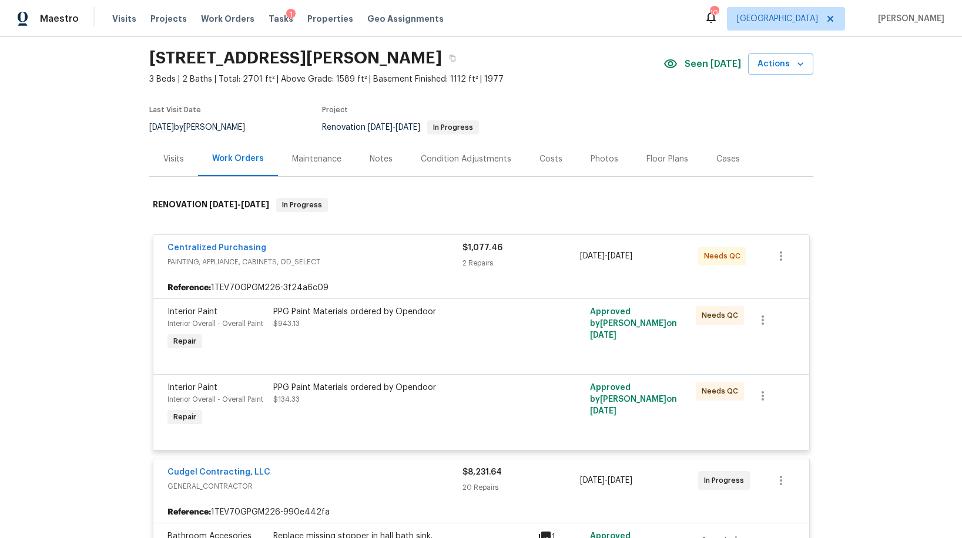
scroll to position [31, 0]
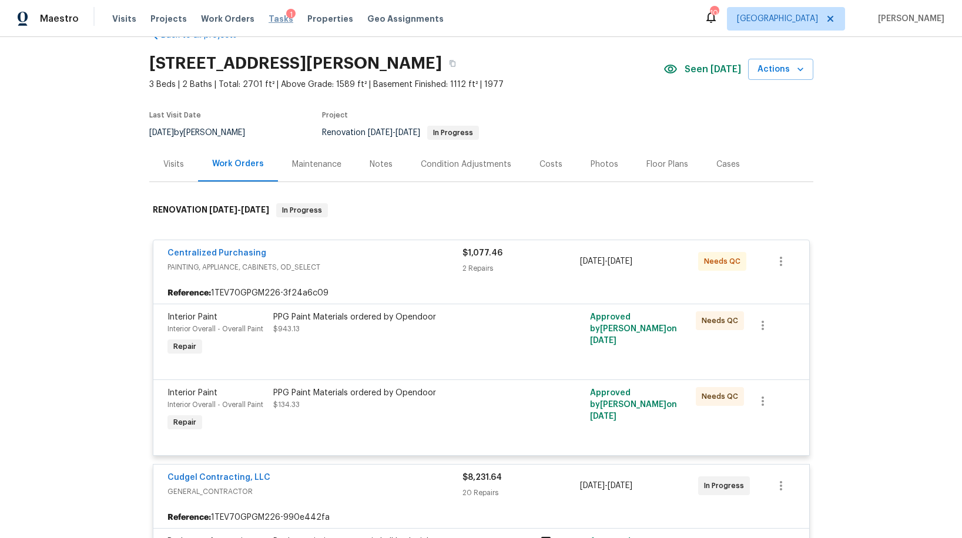
click at [269, 18] on span "Tasks" at bounding box center [281, 19] width 25 height 8
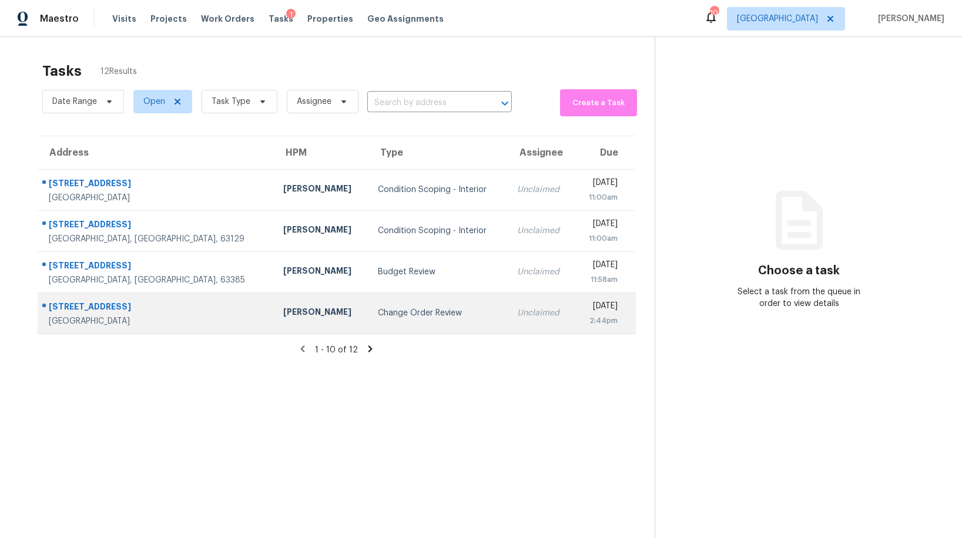
click at [378, 316] on div "Change Order Review" at bounding box center [438, 313] width 120 height 12
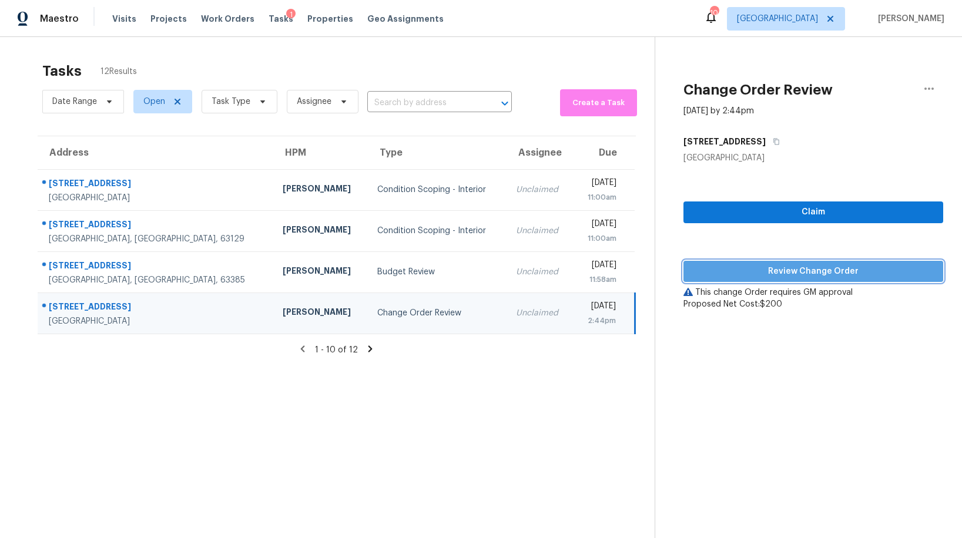
click at [782, 266] on span "Review Change Order" at bounding box center [813, 271] width 241 height 15
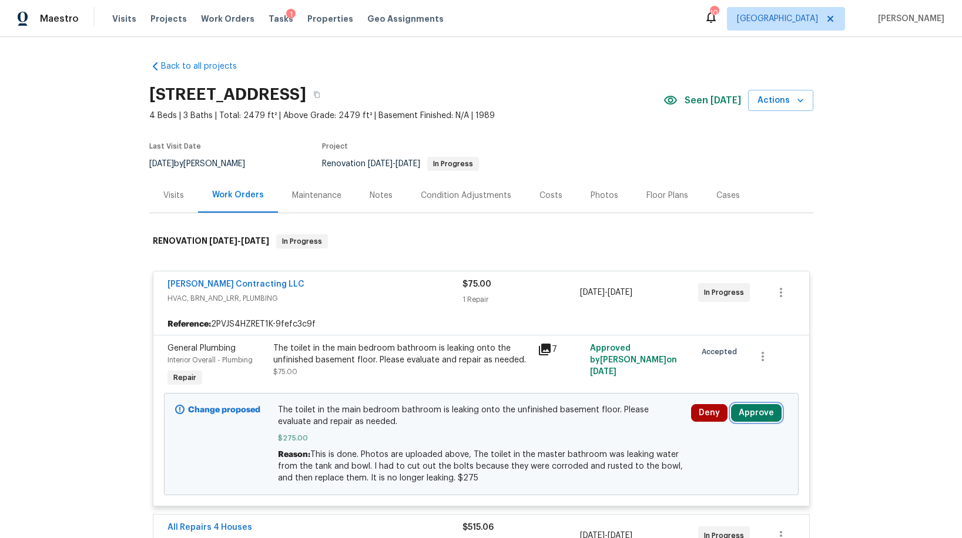
click at [757, 414] on button "Approve" at bounding box center [756, 413] width 51 height 18
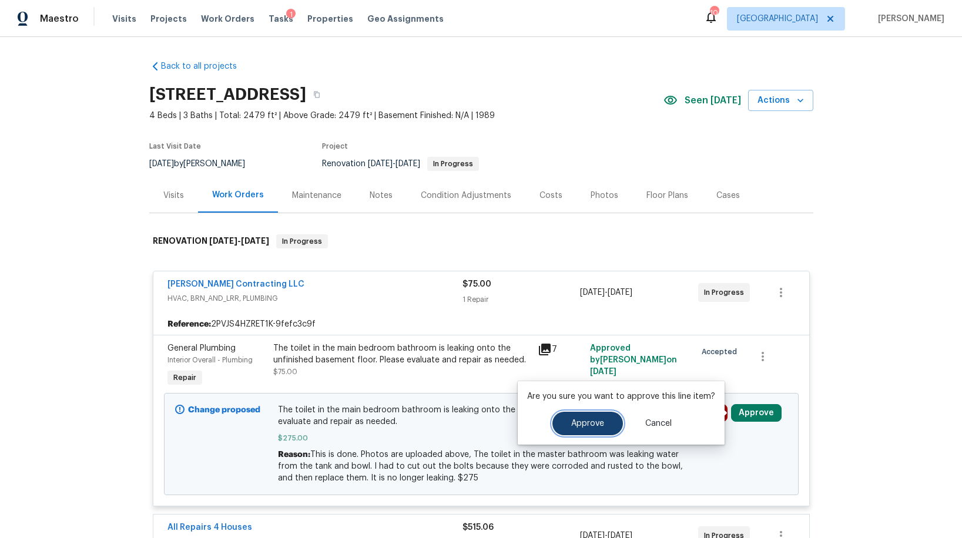
click at [606, 423] on button "Approve" at bounding box center [587, 424] width 71 height 24
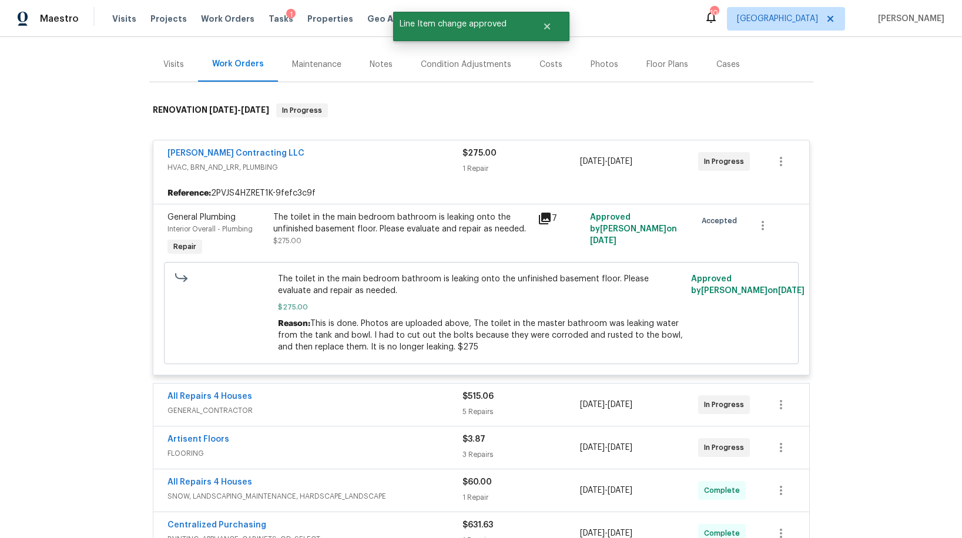
scroll to position [143, 0]
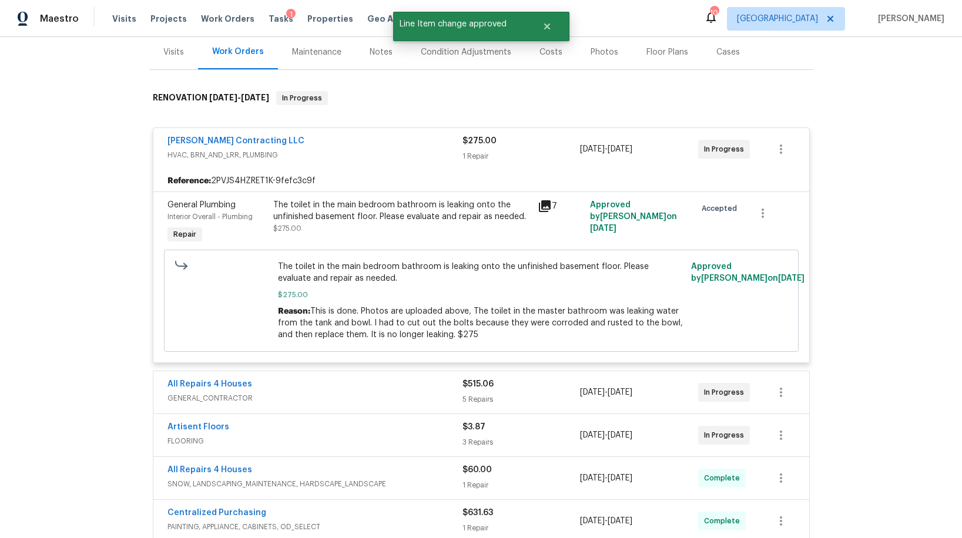
click at [544, 394] on div "5 Repairs" at bounding box center [521, 400] width 118 height 12
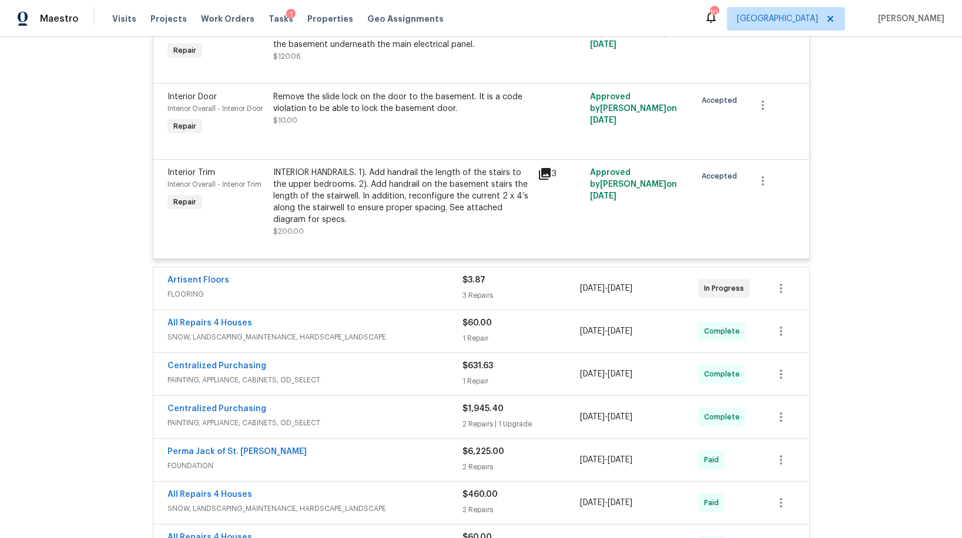
scroll to position [727, 0]
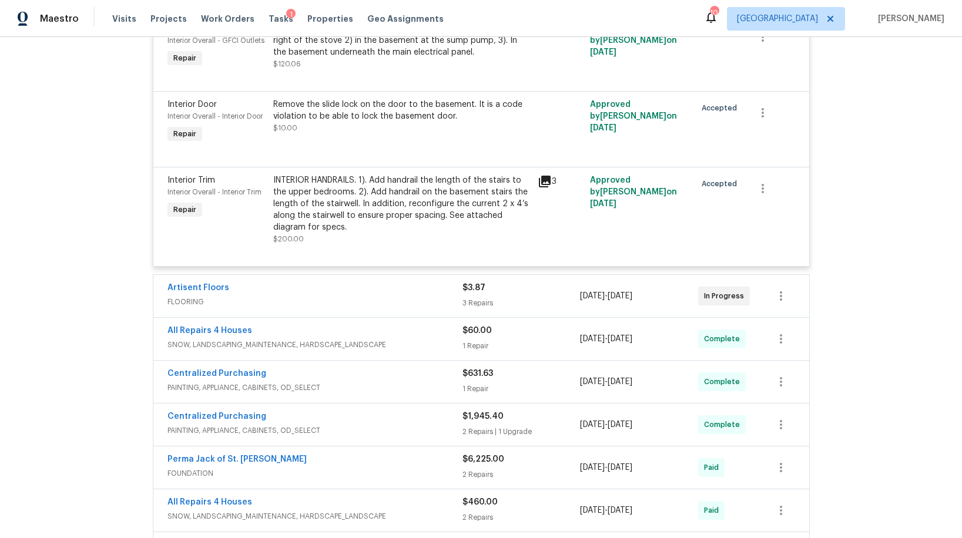
click at [519, 286] on div "$3.87" at bounding box center [521, 288] width 118 height 12
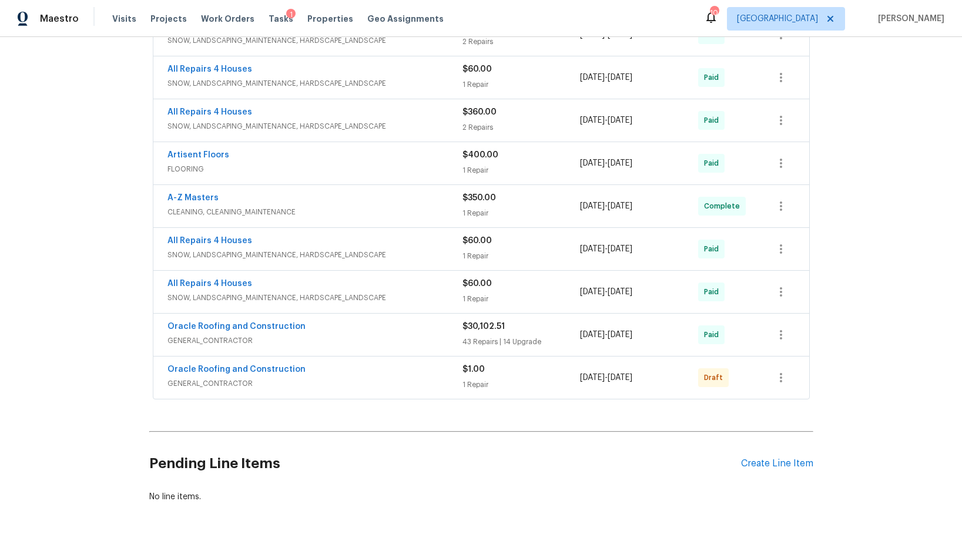
scroll to position [1580, 0]
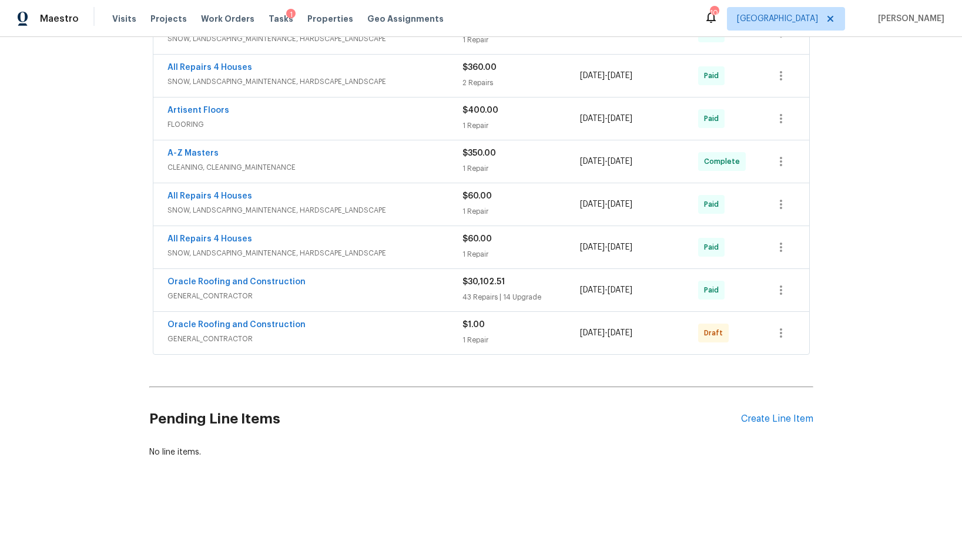
click at [374, 330] on div "Oracle Roofing and Construction" at bounding box center [314, 326] width 295 height 14
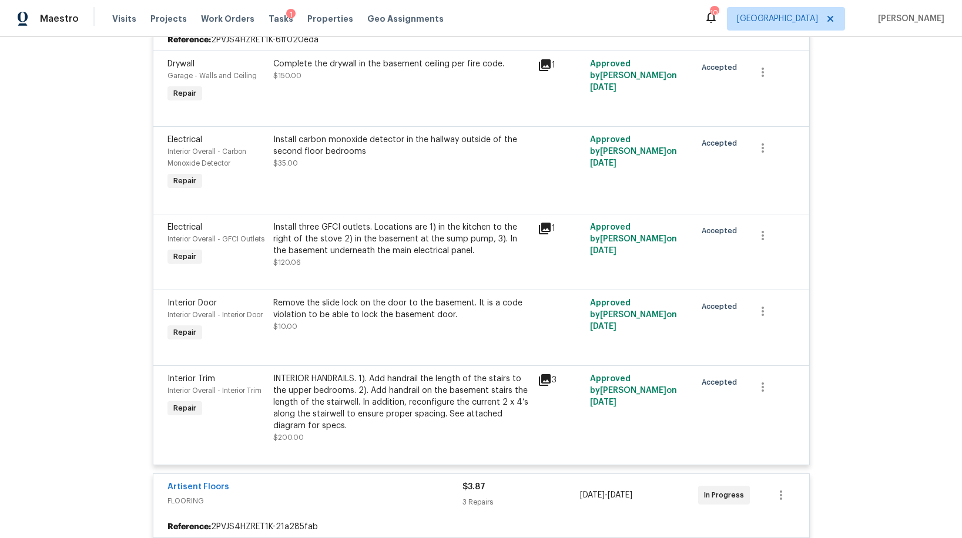
scroll to position [0, 0]
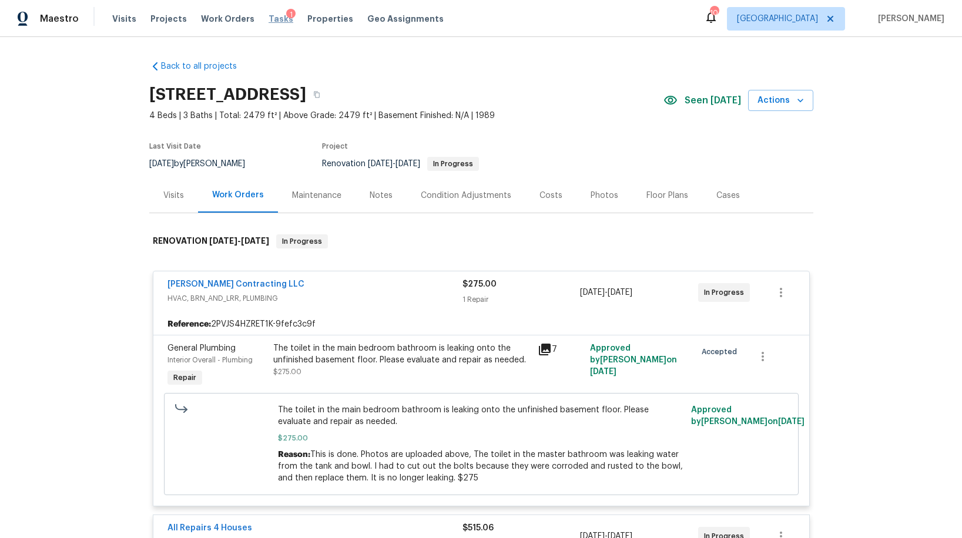
click at [269, 20] on span "Tasks" at bounding box center [281, 19] width 25 height 8
